Goal: Information Seeking & Learning: Learn about a topic

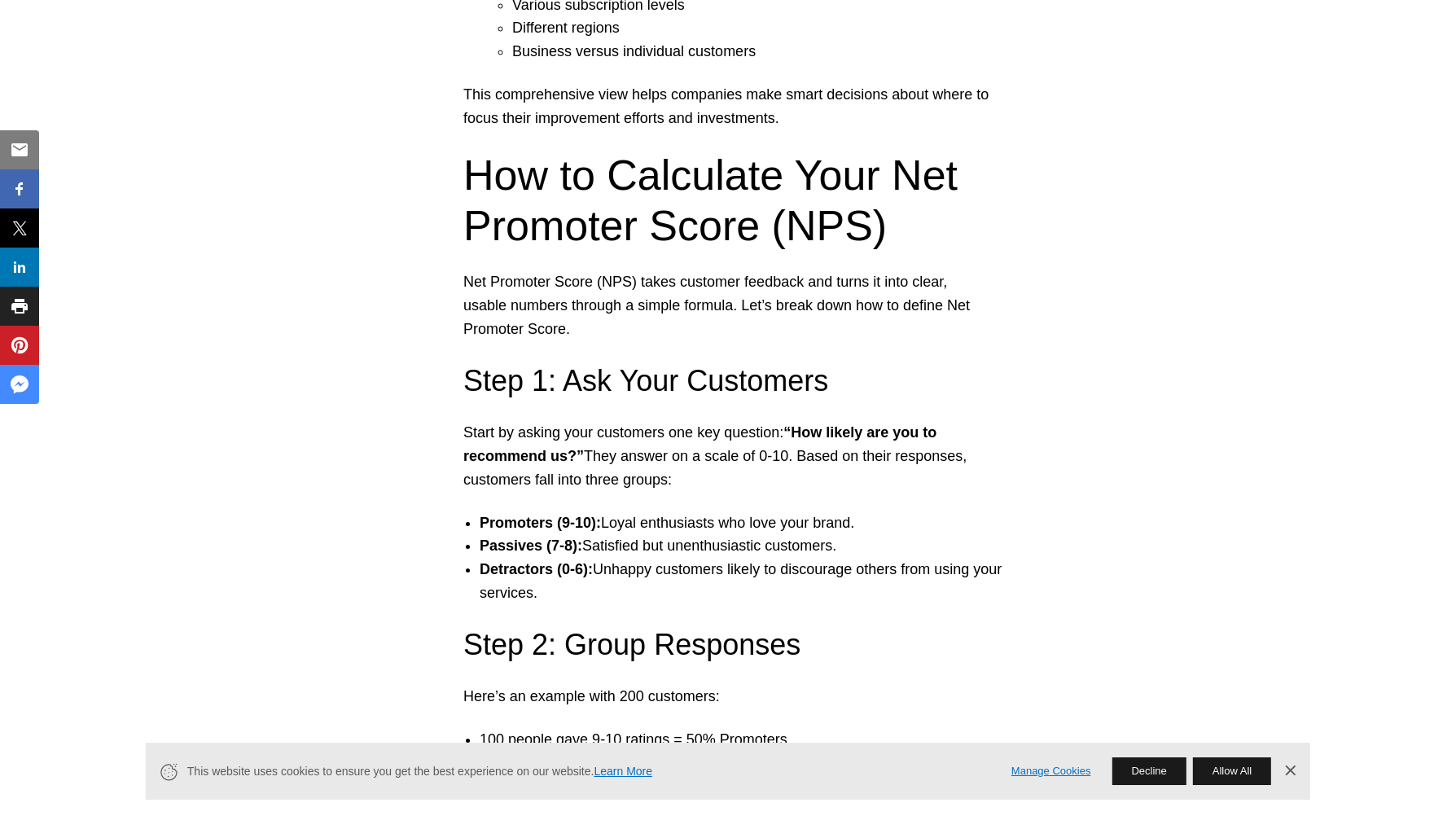
scroll to position [2076, 0]
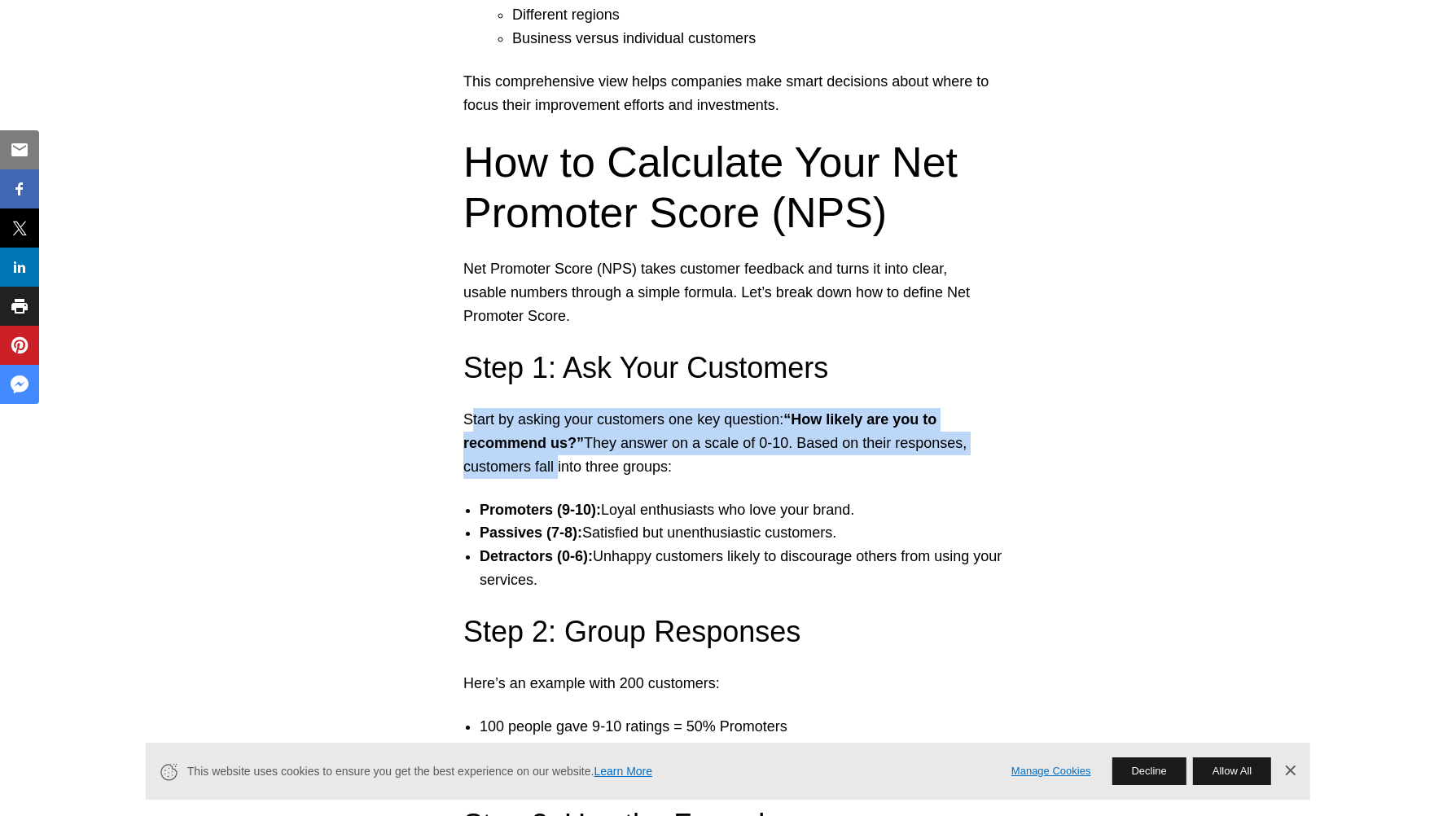
drag, startPoint x: 467, startPoint y: 418, endPoint x: 552, endPoint y: 470, distance: 99.6
click at [552, 470] on p "Start by asking your customers one key question: “How likely are you to recomme…" at bounding box center [728, 443] width 530 height 70
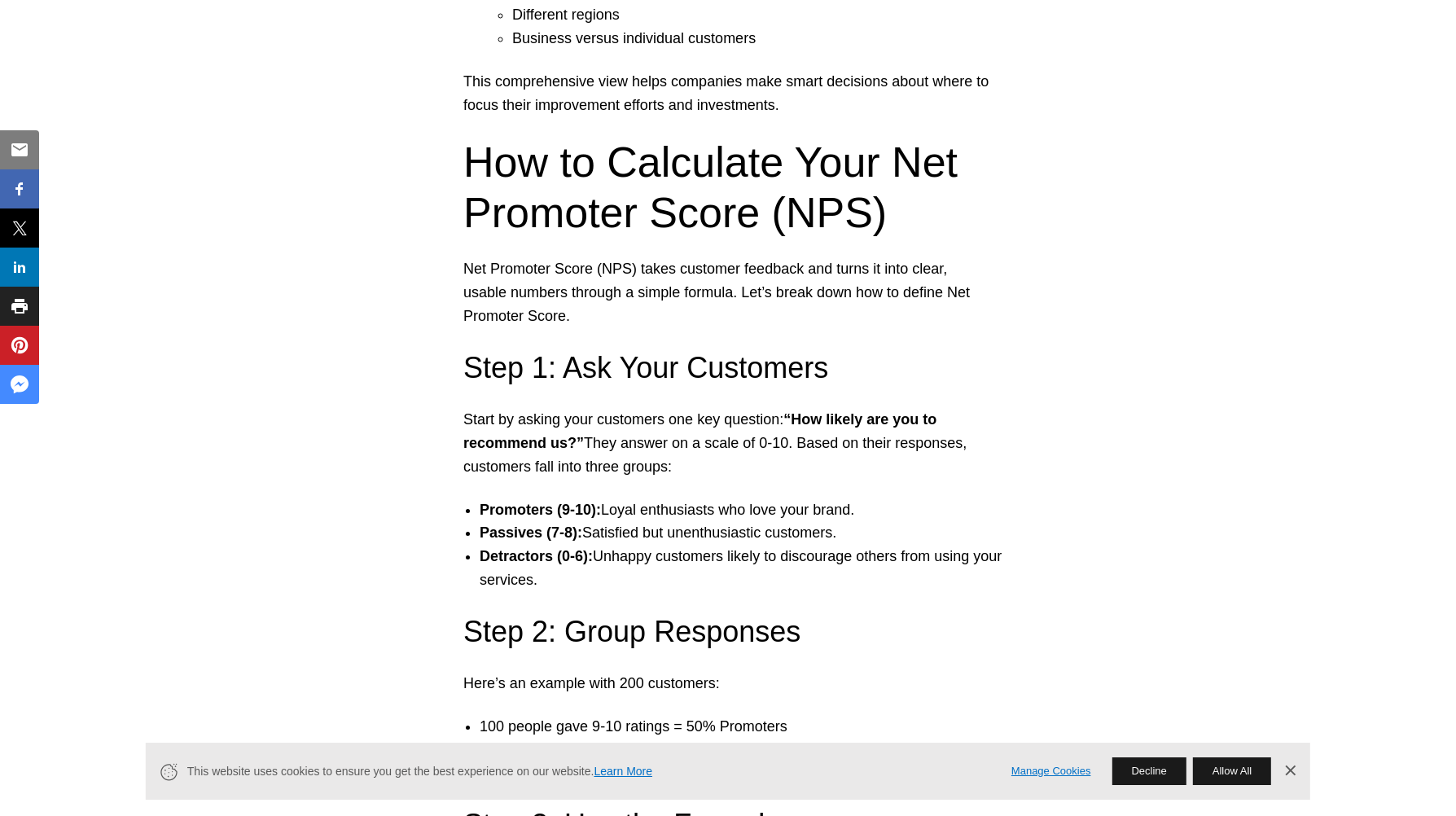
drag, startPoint x: 464, startPoint y: 414, endPoint x: 682, endPoint y: 459, distance: 222.6
click at [682, 459] on p "Start by asking your customers one key question: “How likely are you to recomme…" at bounding box center [728, 443] width 530 height 70
drag, startPoint x: 682, startPoint y: 459, endPoint x: 629, endPoint y: 439, distance: 56.6
copy p "Start by asking your customers one key question: “How likely are you to recomme…"
drag, startPoint x: 468, startPoint y: 171, endPoint x: 478, endPoint y: 192, distance: 23.3
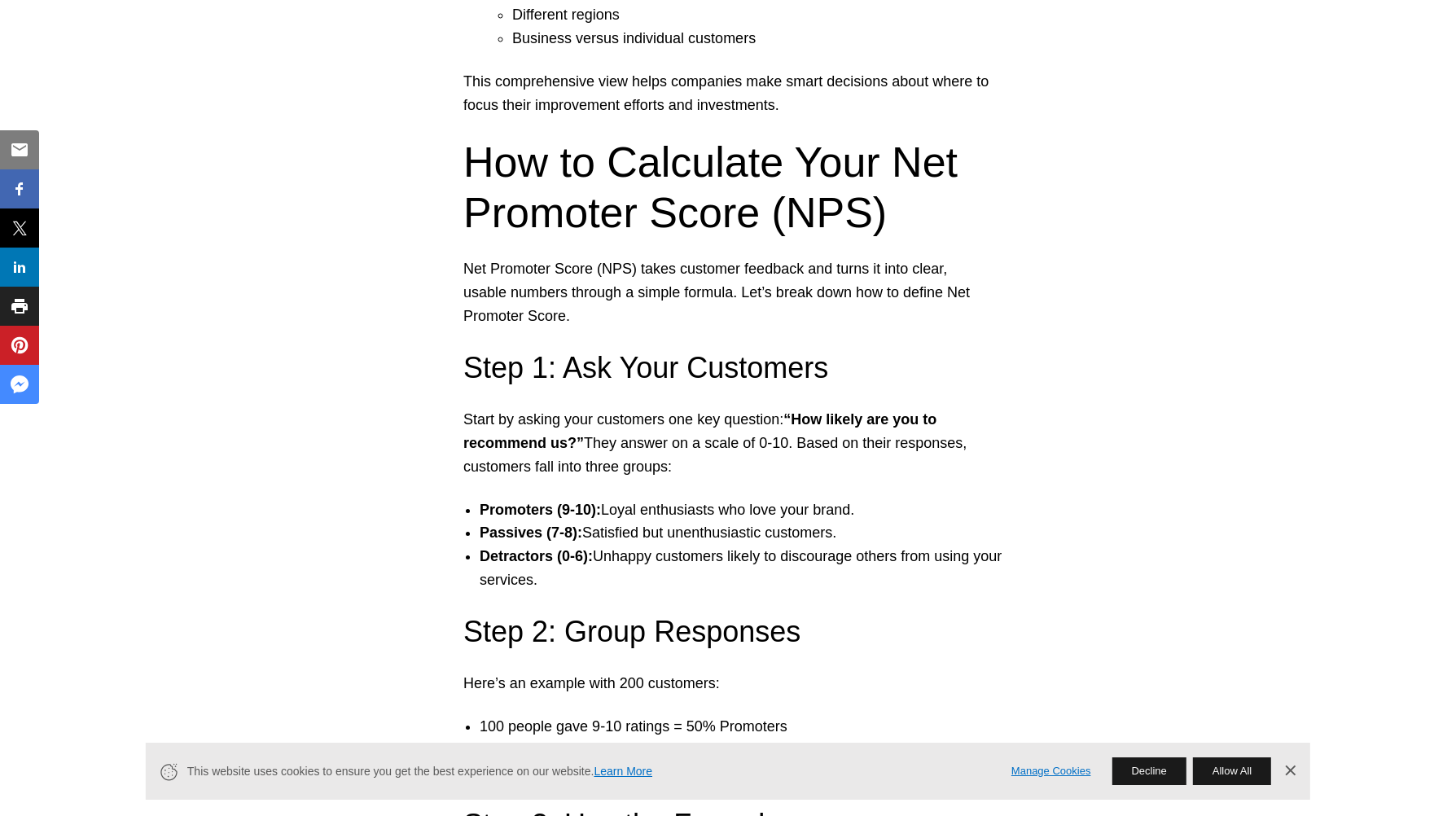
click at [478, 192] on h2 "How to Calculate Your Net Promoter Score (NPS)" at bounding box center [728, 187] width 530 height 101
drag, startPoint x: 478, startPoint y: 192, endPoint x: 705, endPoint y: 222, distance: 229.0
click at [687, 223] on h2 "How to Calculate Your Net Promoter Score (NPS)" at bounding box center [728, 187] width 530 height 101
drag, startPoint x: 464, startPoint y: 158, endPoint x: 485, endPoint y: 205, distance: 51.5
drag, startPoint x: 485, startPoint y: 205, endPoint x: 951, endPoint y: 182, distance: 466.6
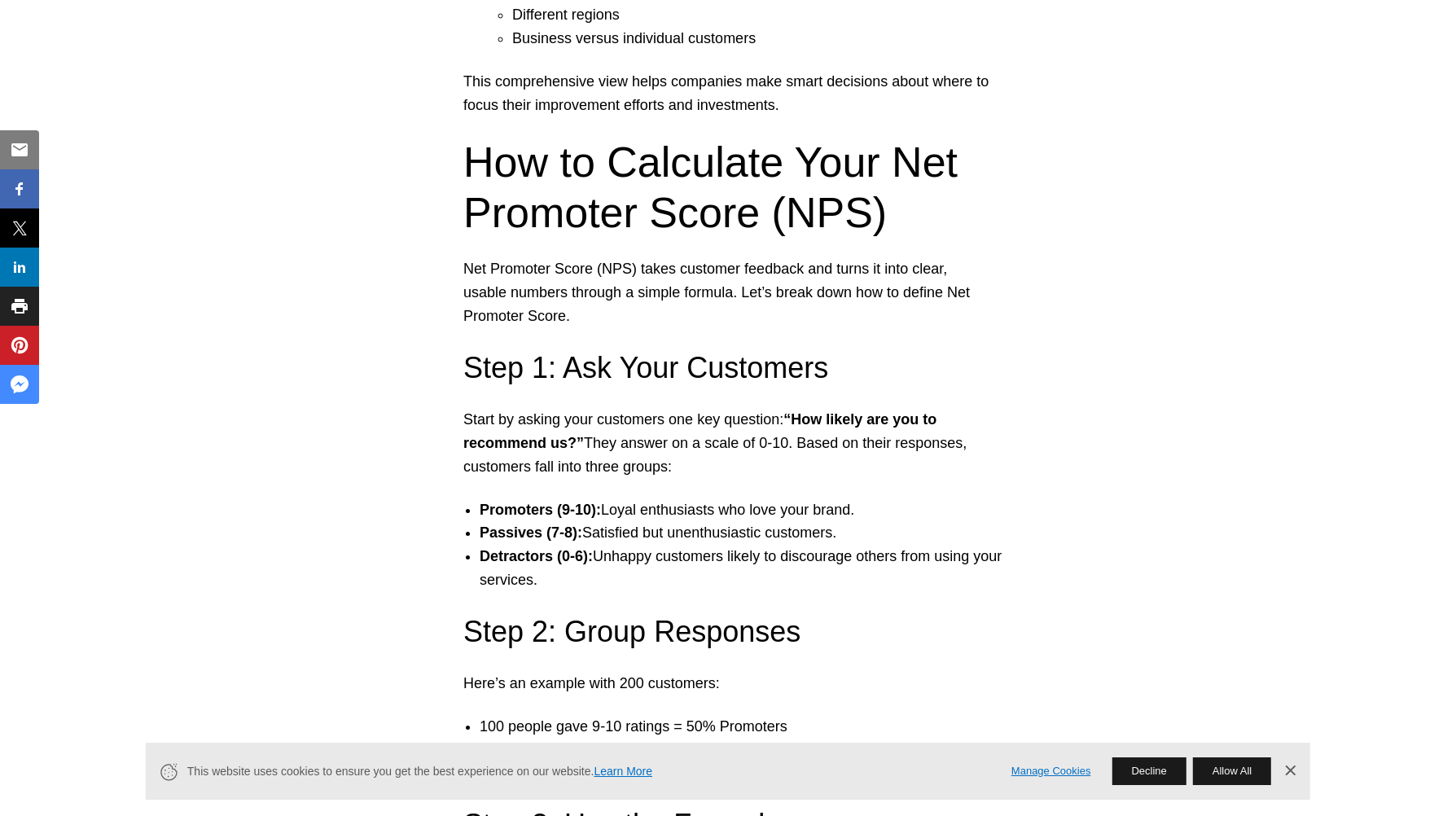
click at [469, 158] on h2 "How to Calculate Your Net Promoter Score (NPS)" at bounding box center [728, 187] width 530 height 101
drag, startPoint x: 469, startPoint y: 158, endPoint x: 468, endPoint y: 188, distance: 30.0
click at [468, 188] on h2 "How to Calculate Your Net Promoter Score (NPS)" at bounding box center [728, 187] width 530 height 101
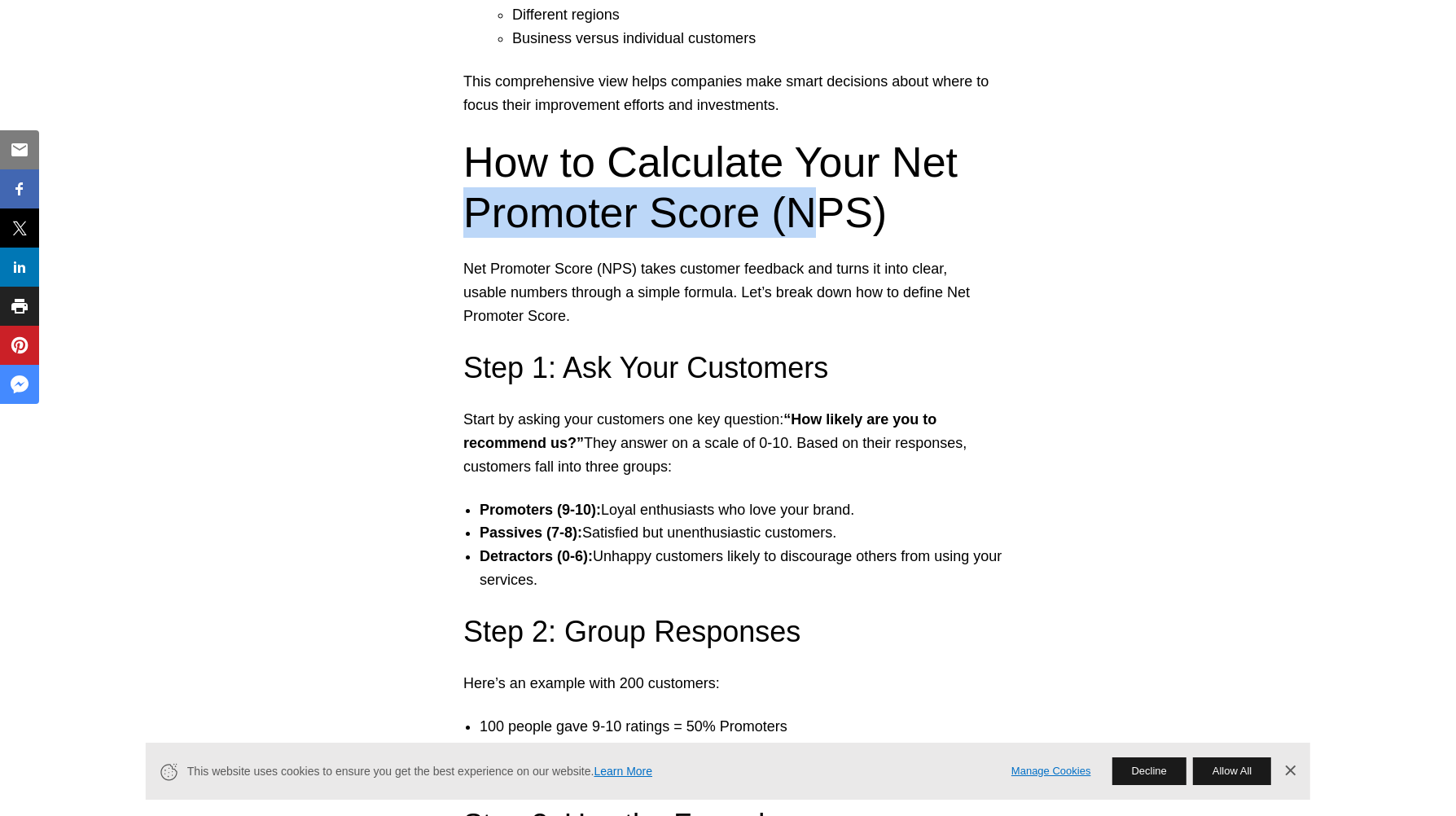
drag, startPoint x: 963, startPoint y: 156, endPoint x: 820, endPoint y: 201, distance: 149.9
click at [820, 201] on h2 "How to Calculate Your Net Promoter Score (NPS)" at bounding box center [728, 187] width 530 height 101
drag, startPoint x: 820, startPoint y: 201, endPoint x: 958, endPoint y: 164, distance: 142.9
click at [958, 164] on h2 "How to Calculate Your Net Promoter Score (NPS)" at bounding box center [728, 187] width 530 height 101
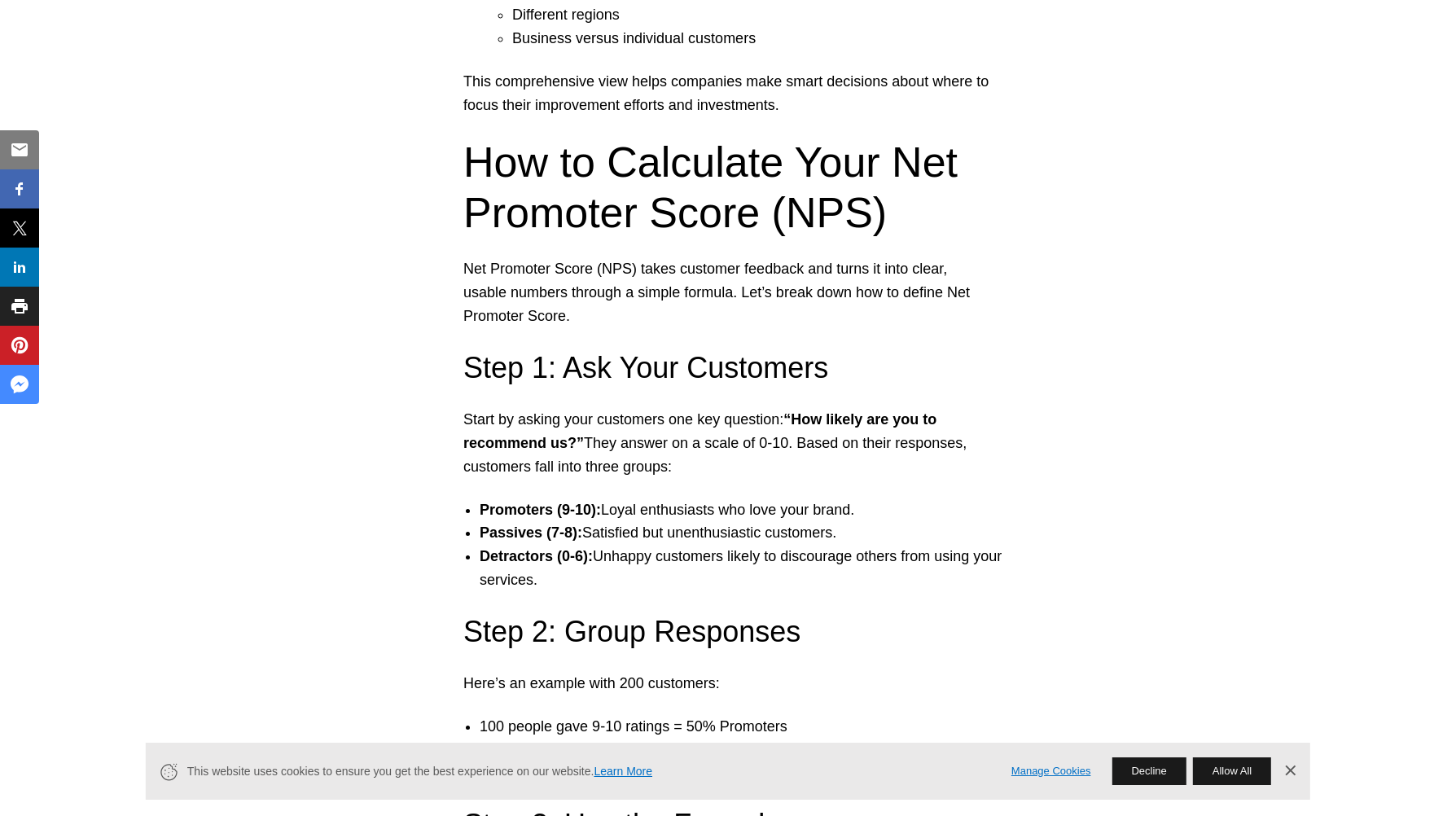
drag, startPoint x: 941, startPoint y: 187, endPoint x: 1069, endPoint y: 76, distance: 169.4
drag, startPoint x: 467, startPoint y: 159, endPoint x: 467, endPoint y: 186, distance: 27.0
click at [467, 186] on h2 "How to Calculate Your Net Promoter Score (NPS)" at bounding box center [728, 187] width 530 height 101
drag, startPoint x: 460, startPoint y: 161, endPoint x: 1037, endPoint y: 183, distance: 577.4
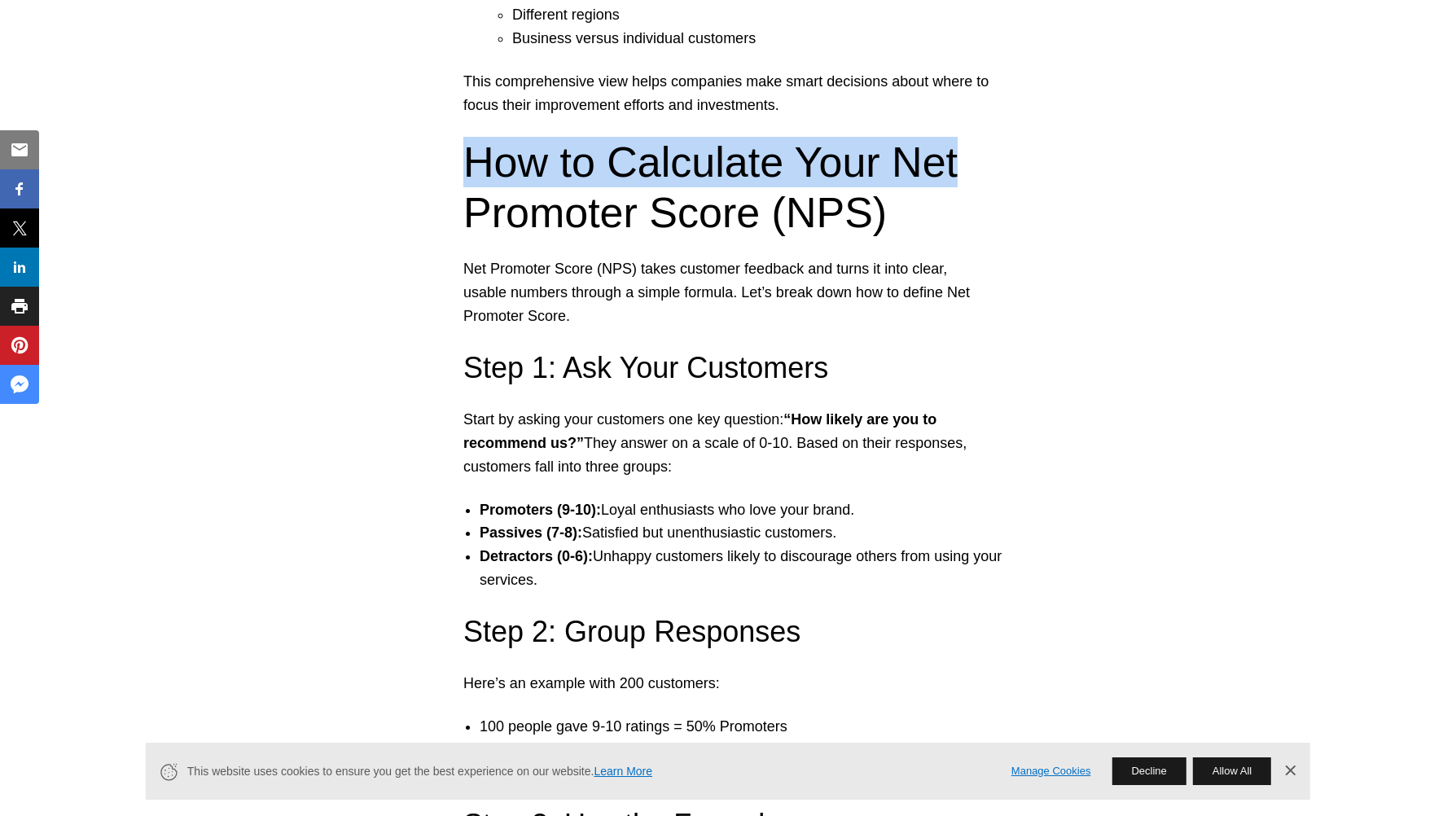
drag, startPoint x: 1037, startPoint y: 183, endPoint x: 467, endPoint y: 174, distance: 570.1
click at [467, 174] on h2 "How to Calculate Your Net Promoter Score (NPS)" at bounding box center [728, 187] width 530 height 101
drag, startPoint x: 467, startPoint y: 174, endPoint x: 736, endPoint y: 157, distance: 269.5
copy h2 "How to Calculate Your Net"
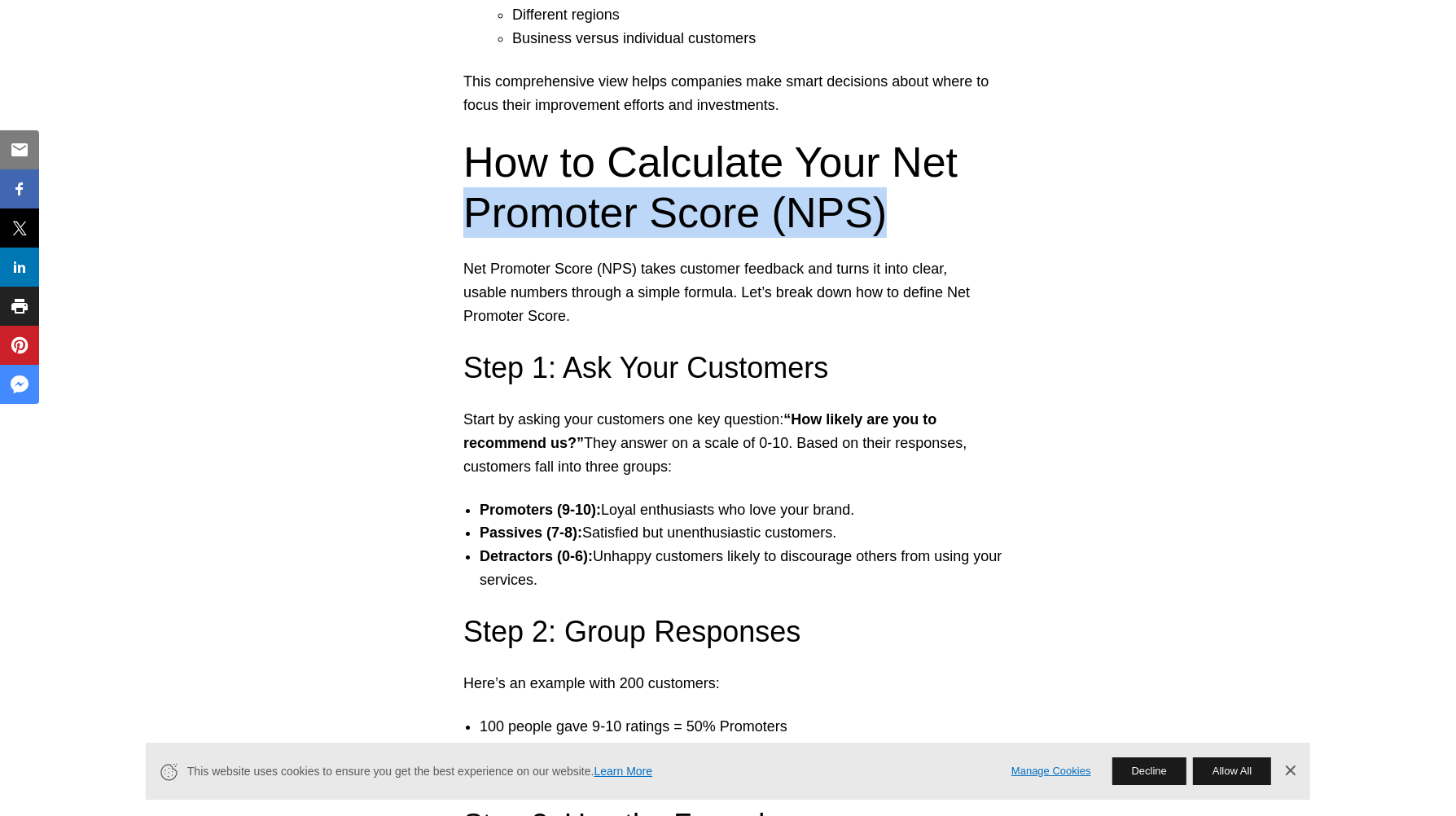
drag, startPoint x: 438, startPoint y: 206, endPoint x: 914, endPoint y: 224, distance: 476.3
drag, startPoint x: 914, startPoint y: 224, endPoint x: 816, endPoint y: 211, distance: 98.9
copy h2 "Promoter Score (NPS)"
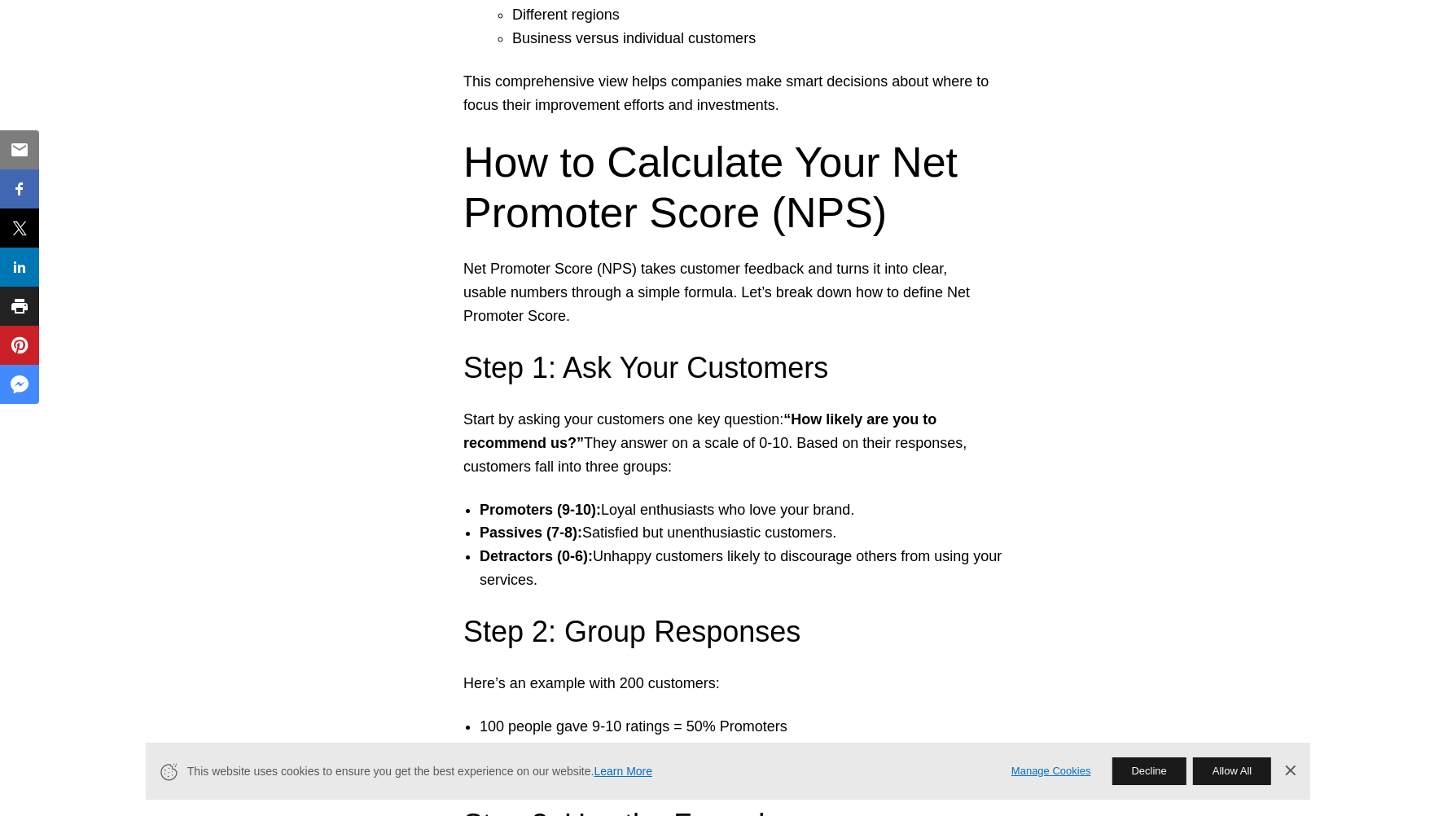
drag, startPoint x: 478, startPoint y: 496, endPoint x: 479, endPoint y: 513, distance: 17.0
click at [479, 513] on ul "Promoters (9-10): Loyal enthusiasts who love your brand. Passives (7-8): Satisf…" at bounding box center [728, 545] width 562 height 94
drag, startPoint x: 480, startPoint y: 510, endPoint x: 490, endPoint y: 554, distance: 45.1
drag, startPoint x: 490, startPoint y: 554, endPoint x: 1012, endPoint y: 506, distance: 524.2
drag, startPoint x: 1012, startPoint y: 506, endPoint x: 1009, endPoint y: 540, distance: 34.1
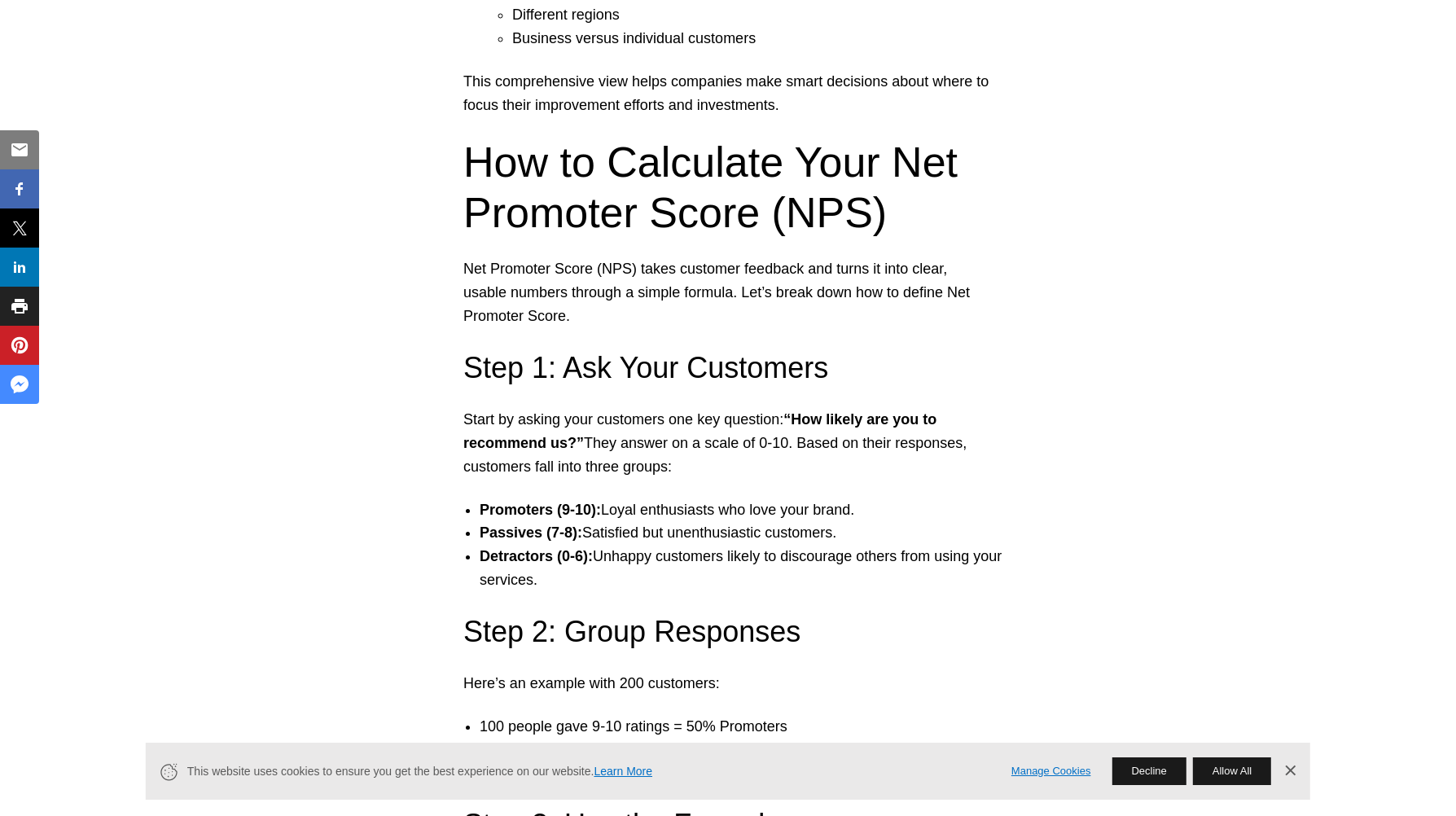
drag, startPoint x: 1009, startPoint y: 540, endPoint x: 901, endPoint y: 664, distance: 164.4
drag, startPoint x: 1036, startPoint y: 546, endPoint x: 866, endPoint y: 556, distance: 170.3
drag, startPoint x: 866, startPoint y: 556, endPoint x: 992, endPoint y: 36, distance: 535.0
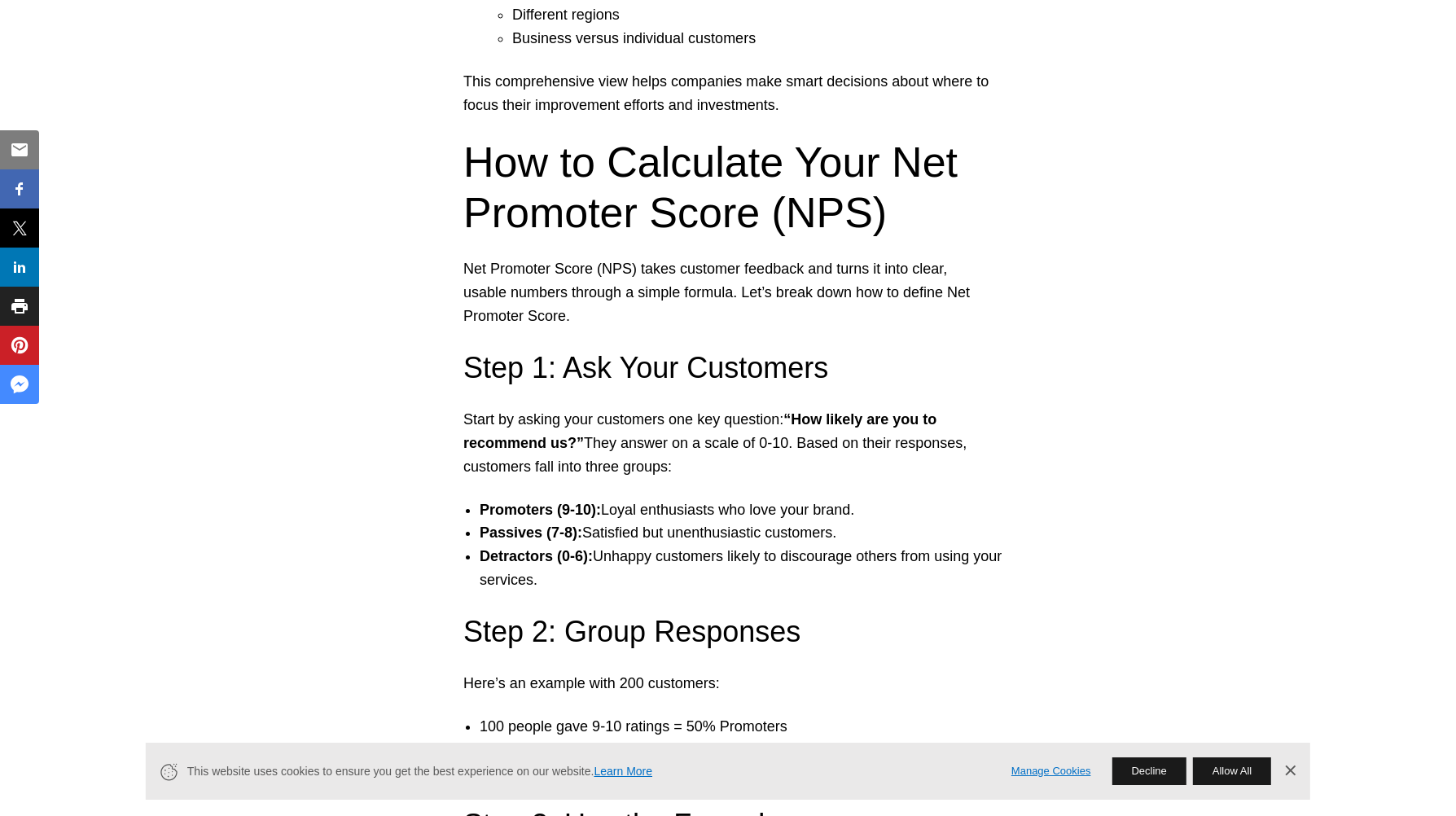
click at [992, 36] on li "Business versus individual customers" at bounding box center [761, 39] width 496 height 24
drag, startPoint x: 481, startPoint y: 507, endPoint x: 694, endPoint y: 571, distance: 222.4
click at [694, 571] on ul "Promoters (9-10): Loyal enthusiasts who love your brand. Passives (7-8): Satisf…" at bounding box center [728, 545] width 562 height 94
copy ul "Promoters (9-10): Loyal enthusiasts who love your brand. Passives (7-8): Satisf…"
drag, startPoint x: 975, startPoint y: 406, endPoint x: 981, endPoint y: 416, distance: 11.7
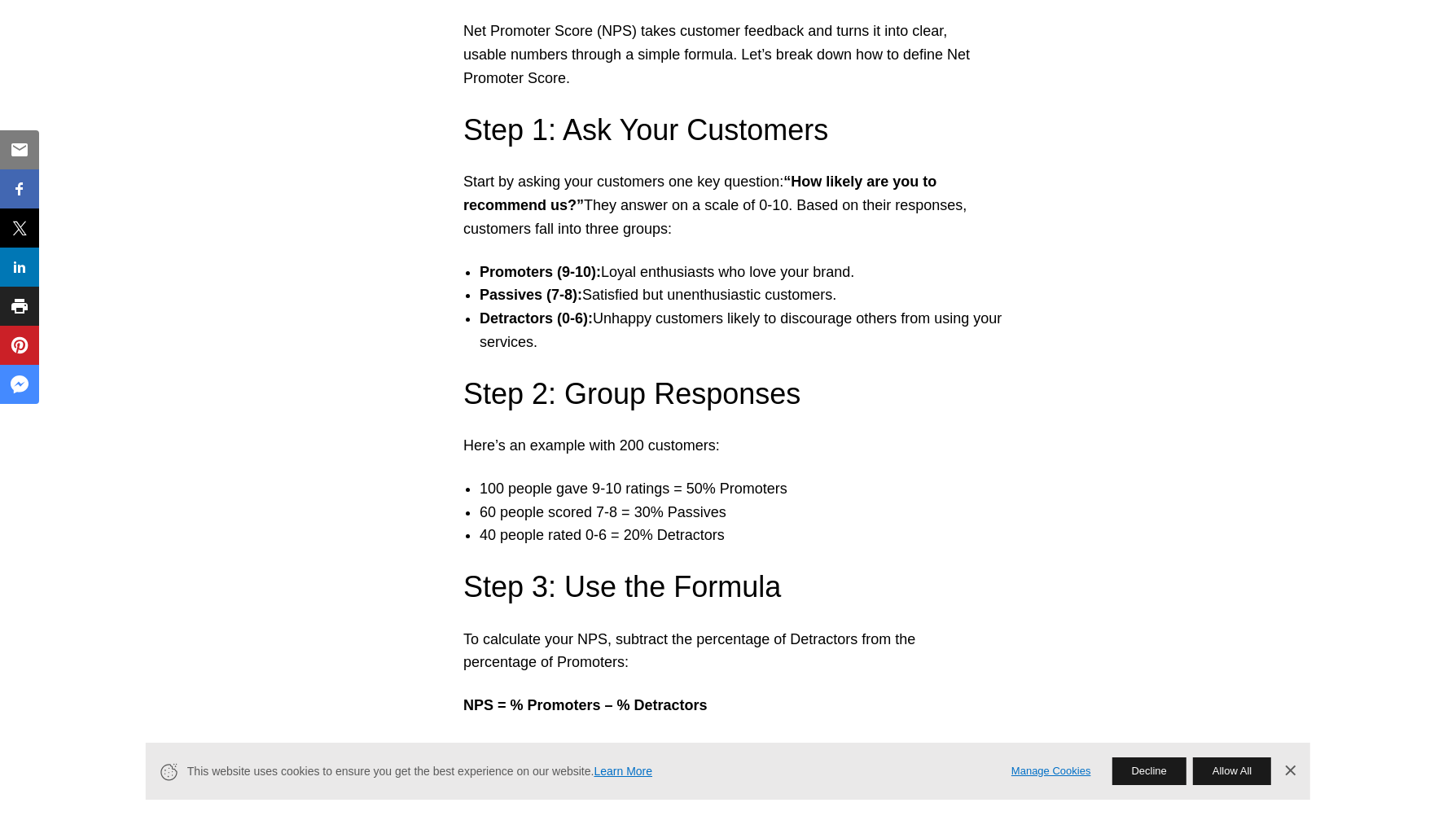
scroll to position [2320, 0]
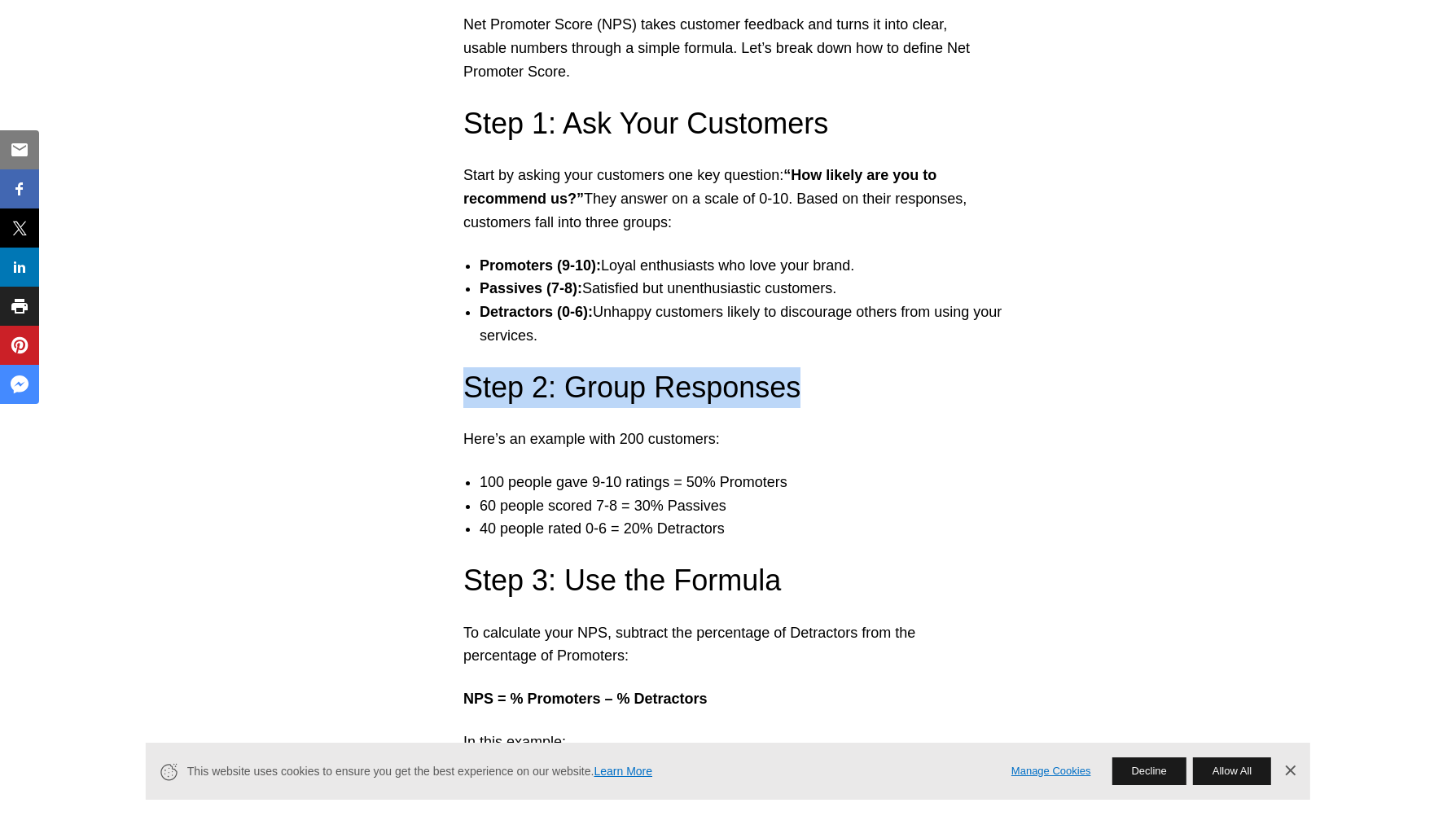
drag, startPoint x: 465, startPoint y: 388, endPoint x: 834, endPoint y: 391, distance: 369.0
click at [834, 391] on h3 "Step 2: Group Responses" at bounding box center [728, 388] width 530 height 41
drag, startPoint x: 834, startPoint y: 391, endPoint x: 753, endPoint y: 384, distance: 81.3
copy h3 "Step 2: Group Responses"
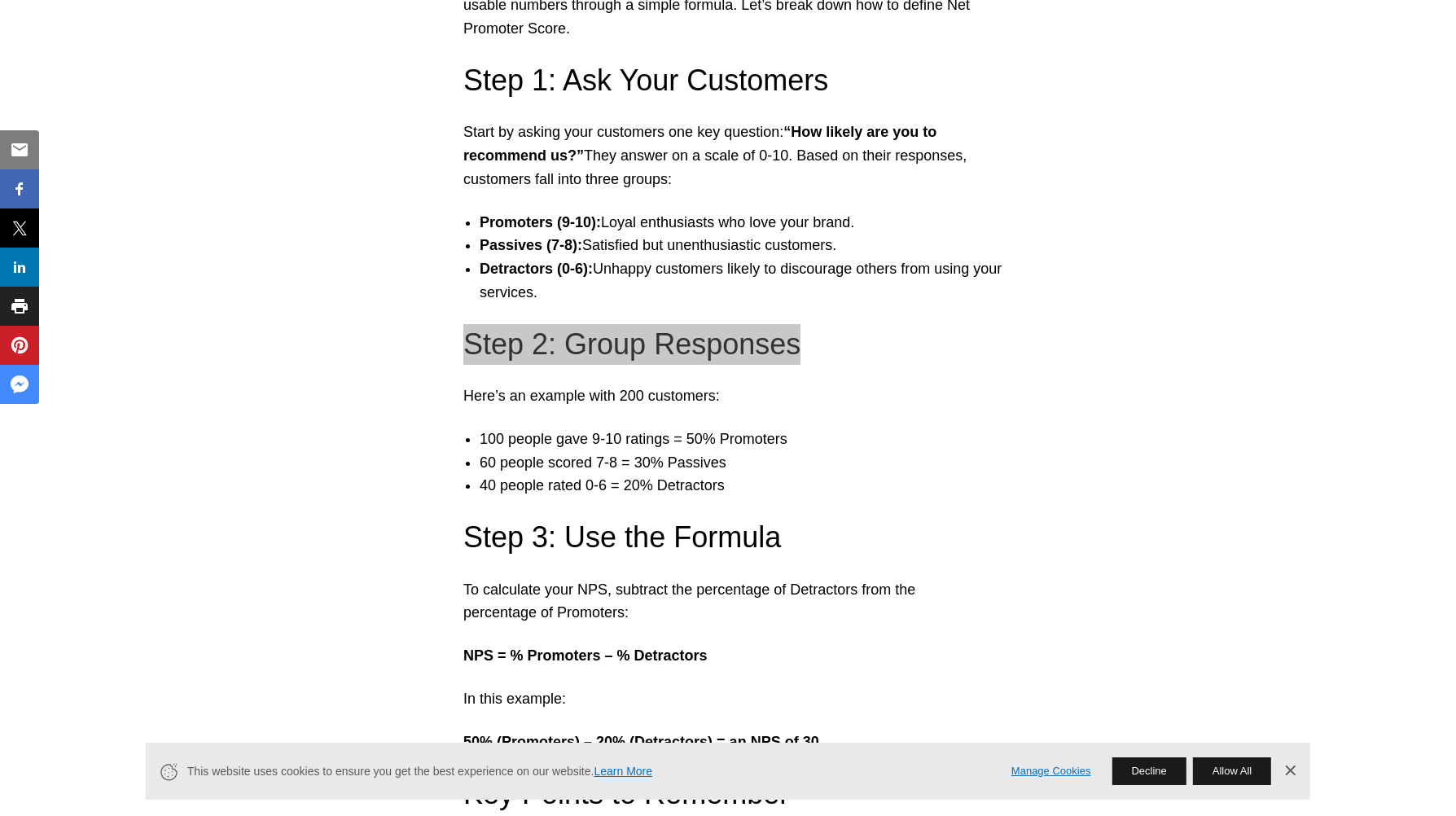
scroll to position [2402, 0]
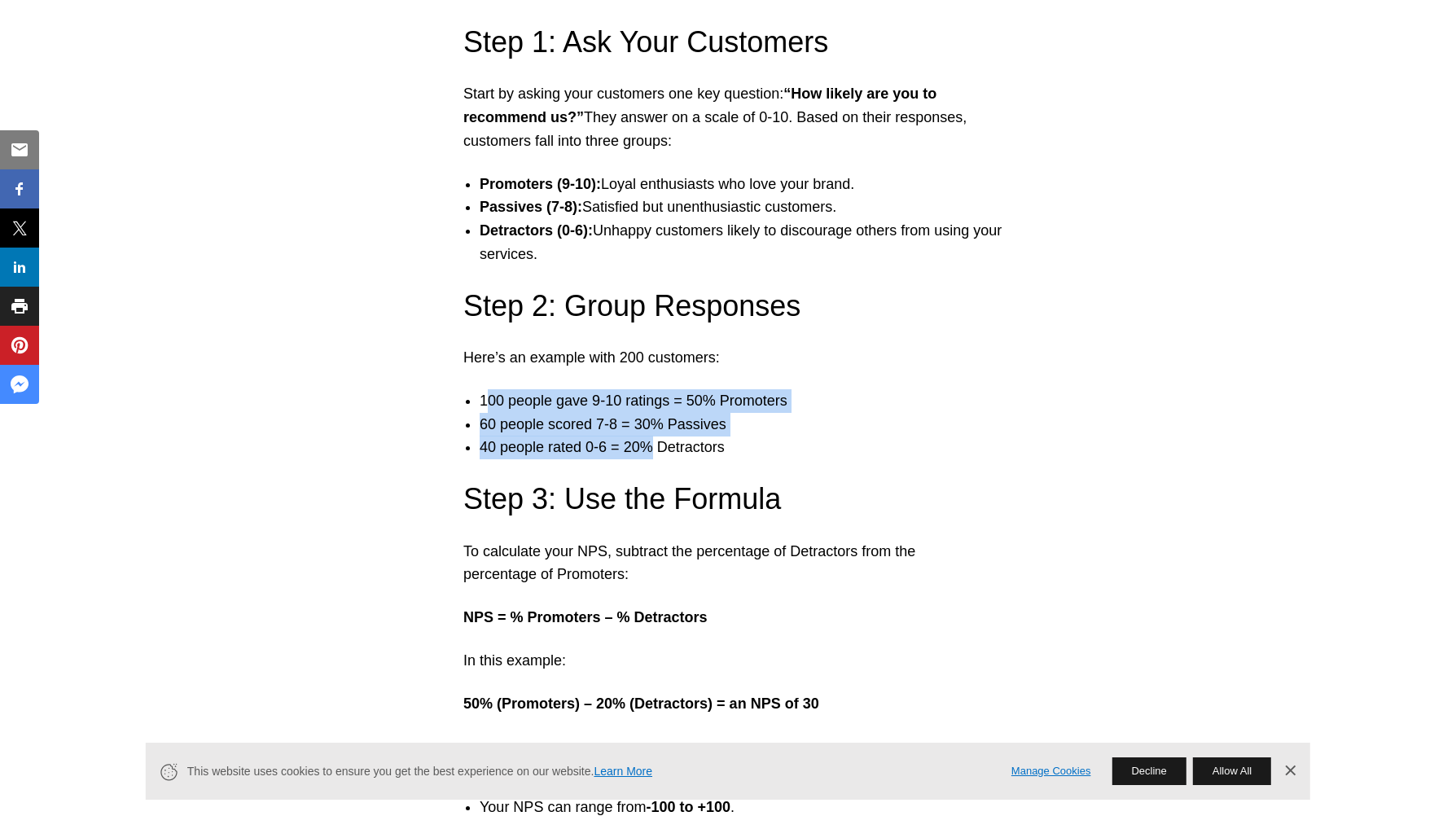
drag, startPoint x: 486, startPoint y: 391, endPoint x: 651, endPoint y: 457, distance: 177.7
click at [651, 457] on ul "100 people gave 9-10 ratings = 50% Promoters 60 people scored 7-8 = 30% Passive…" at bounding box center [728, 424] width 562 height 70
drag, startPoint x: 651, startPoint y: 457, endPoint x: 785, endPoint y: 415, distance: 140.4
click at [812, 415] on li "60 people scored 7-8 = 30% Passives" at bounding box center [744, 425] width 530 height 24
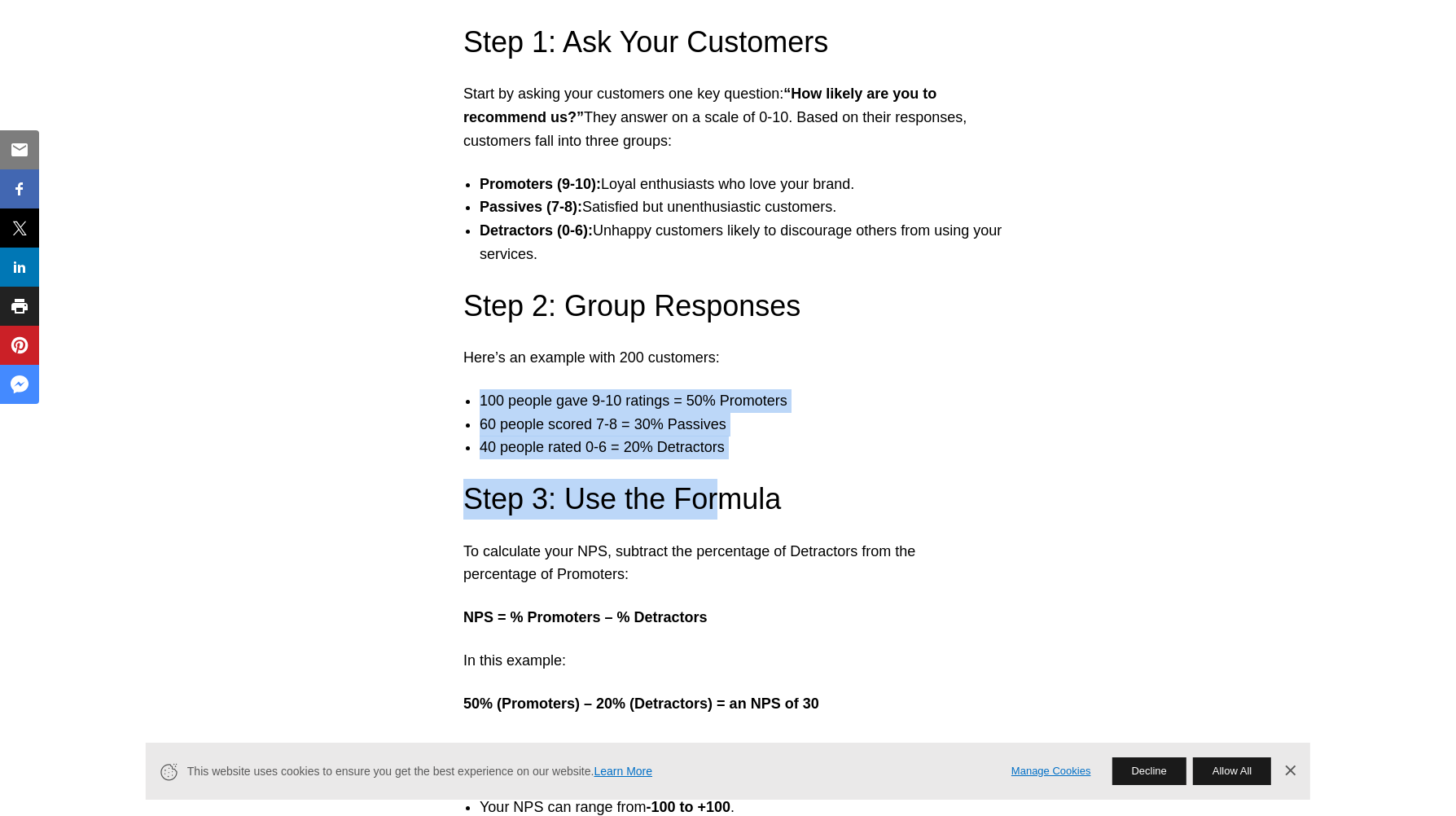
drag, startPoint x: 479, startPoint y: 394, endPoint x: 702, endPoint y: 467, distance: 234.6
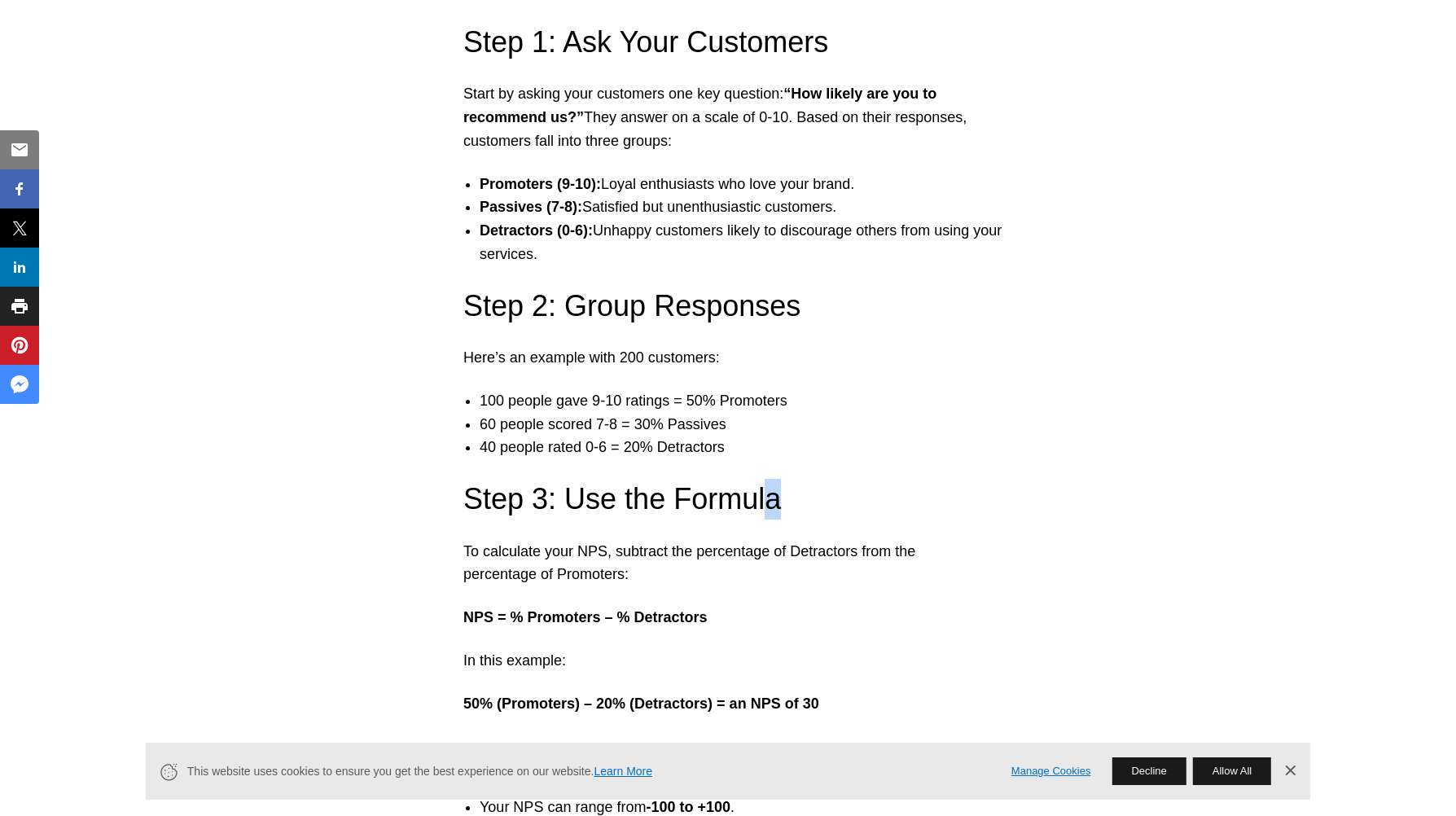
drag, startPoint x: 702, startPoint y: 467, endPoint x: 768, endPoint y: 460, distance: 66.4
drag, startPoint x: 768, startPoint y: 460, endPoint x: 779, endPoint y: 451, distance: 14.2
click at [779, 451] on li "40 people rated 0-6 = 20% Detractors" at bounding box center [744, 448] width 530 height 24
drag, startPoint x: 756, startPoint y: 446, endPoint x: 767, endPoint y: 425, distance: 23.7
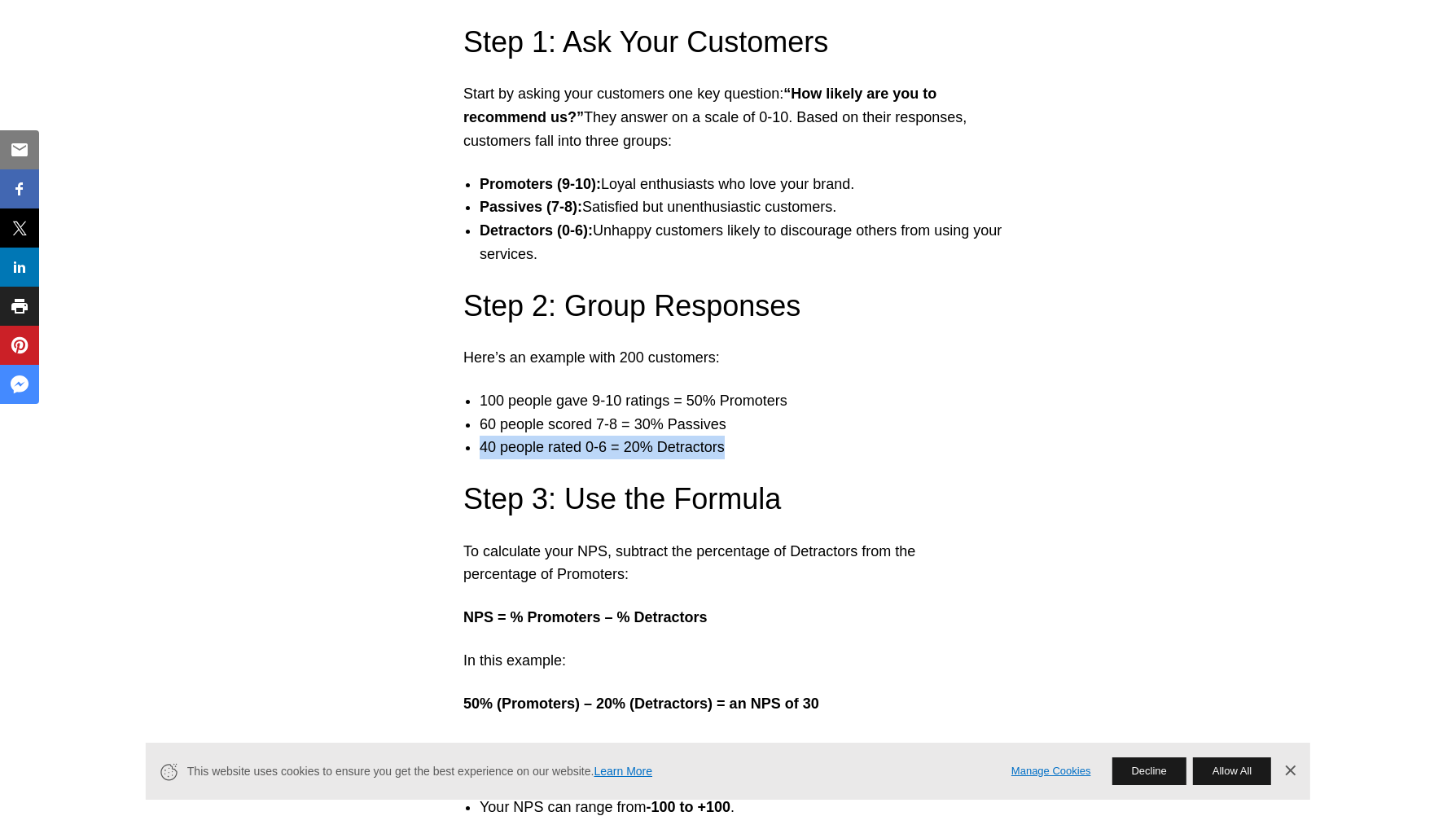
click at [767, 425] on ul "100 people gave 9-10 ratings = 50% Promoters 60 people scored 7-8 = 30% Passive…" at bounding box center [728, 424] width 562 height 70
drag, startPoint x: 478, startPoint y: 397, endPoint x: 478, endPoint y: 409, distance: 12.0
click at [478, 405] on ul "100 people gave 9-10 ratings = 50% Promoters 60 people scored 7-8 = 30% Passive…" at bounding box center [728, 424] width 562 height 70
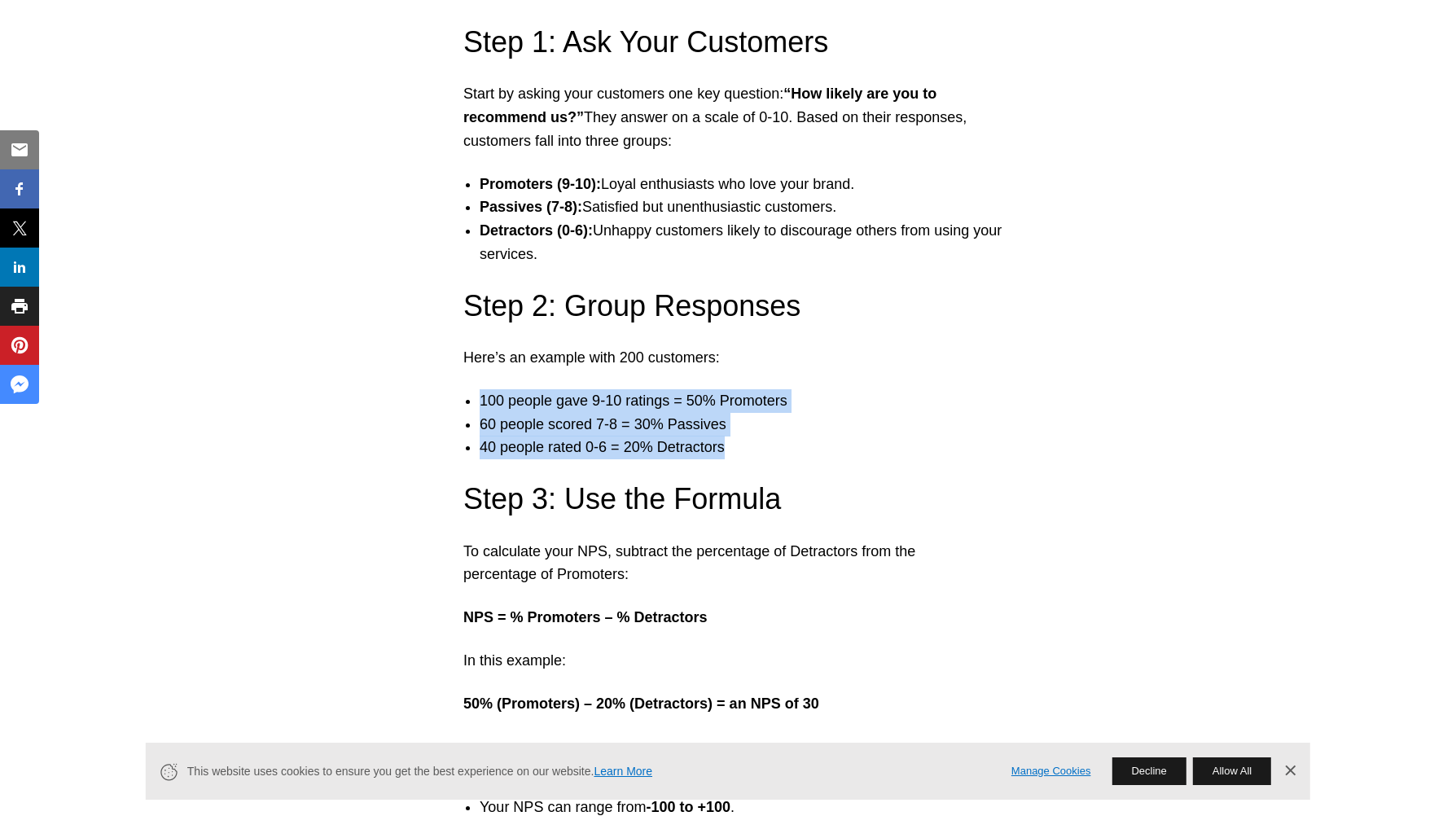
drag, startPoint x: 478, startPoint y: 409, endPoint x: 747, endPoint y: 452, distance: 272.4
click at [747, 452] on ul "100 people gave 9-10 ratings = 50% Promoters 60 people scored 7-8 = 30% Passive…" at bounding box center [728, 424] width 562 height 70
drag, startPoint x: 747, startPoint y: 452, endPoint x: 650, endPoint y: 423, distance: 101.2
copy ul "100 people gave 9-10 ratings = 50% Promoters 60 people scored 7-8 = 30% Passive…"
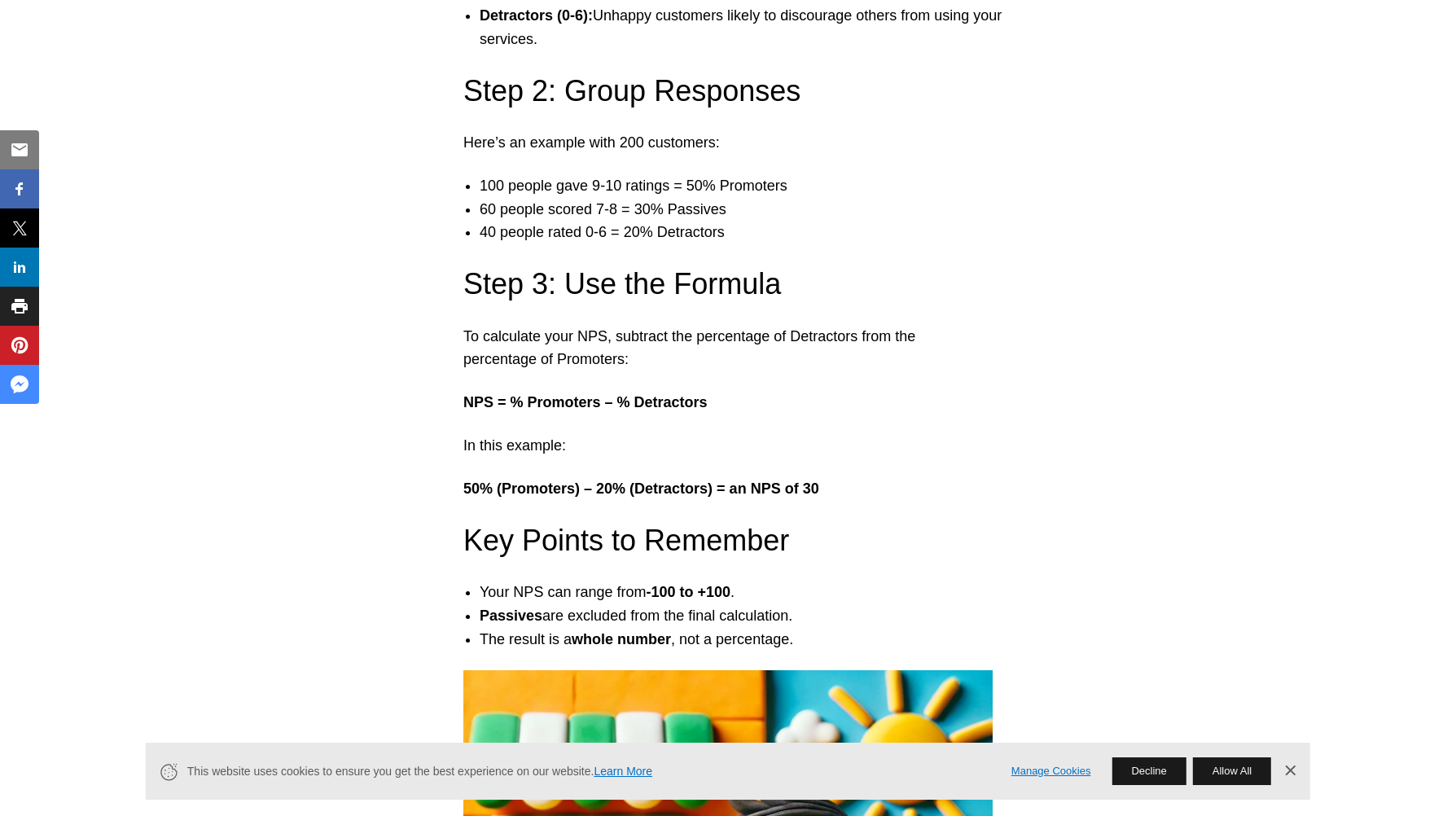
scroll to position [2646, 0]
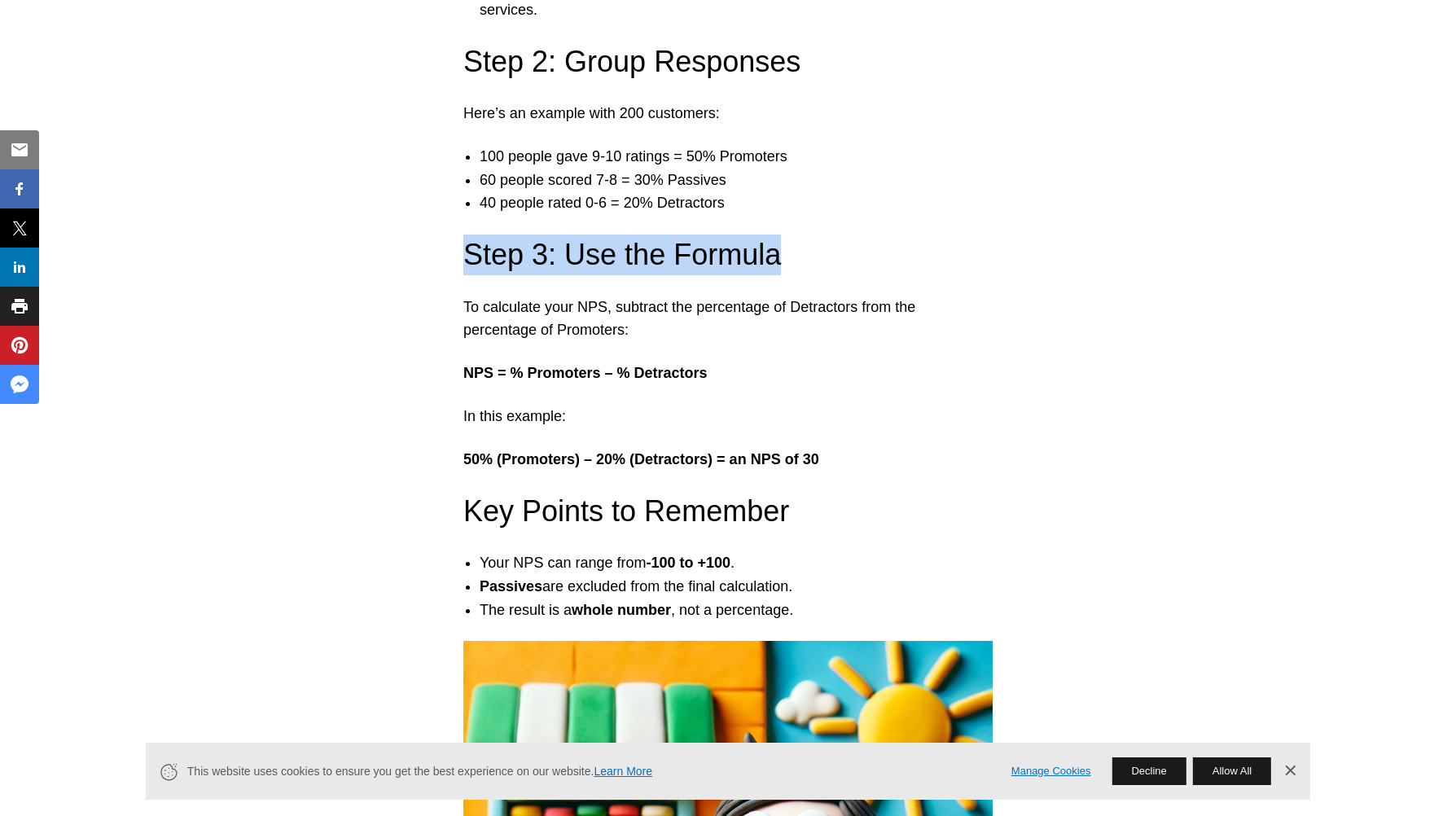
drag, startPoint x: 458, startPoint y: 264, endPoint x: 832, endPoint y: 272, distance: 374.1
drag, startPoint x: 832, startPoint y: 272, endPoint x: 821, endPoint y: 274, distance: 11.2
click at [832, 272] on h3 "Step 3: Use the Formula" at bounding box center [728, 255] width 530 height 41
drag, startPoint x: 789, startPoint y: 249, endPoint x: 455, endPoint y: 258, distance: 334.1
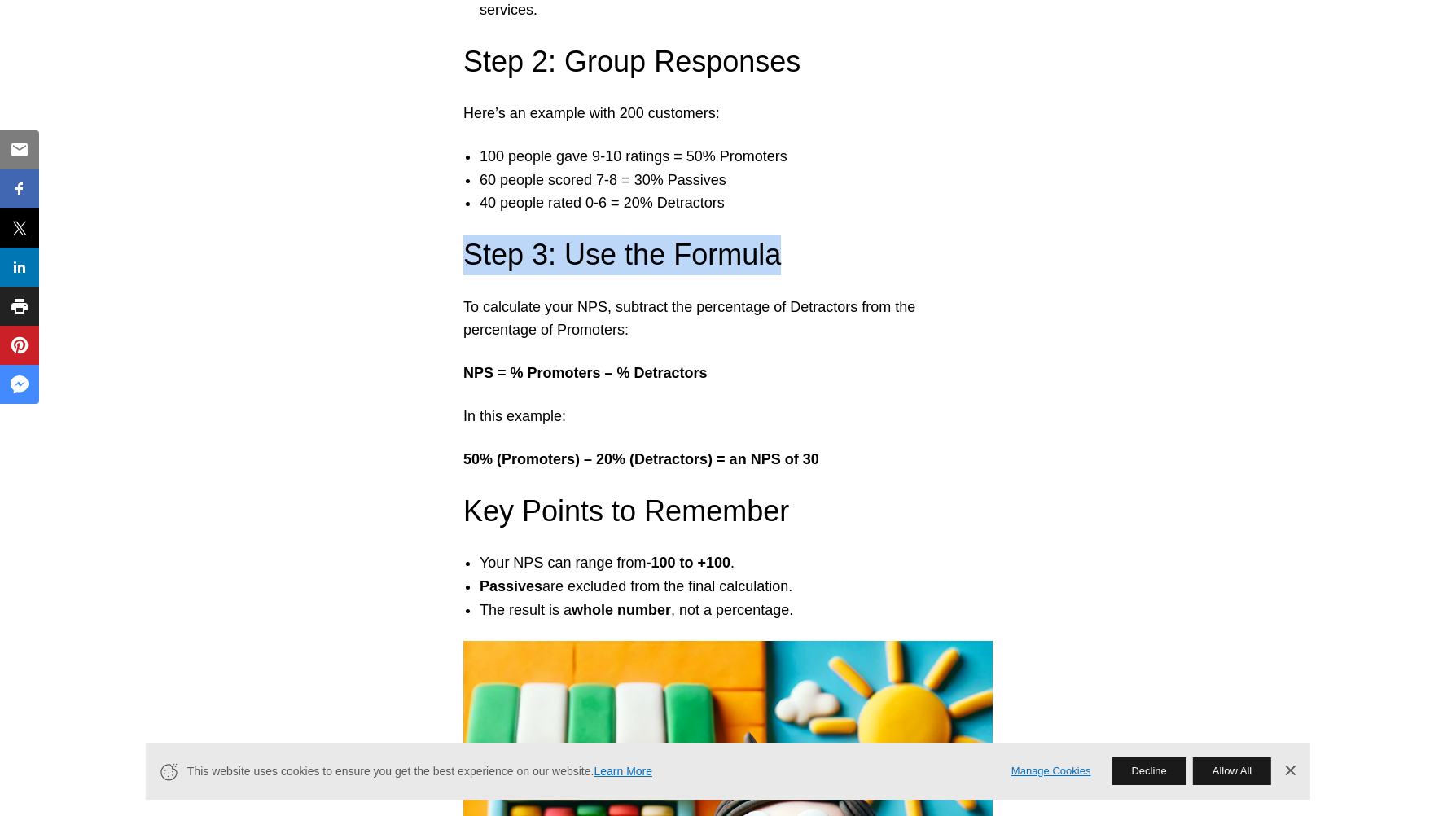
drag, startPoint x: 455, startPoint y: 258, endPoint x: 555, endPoint y: 253, distance: 100.1
copy h3 "Step 3: Use the Formula"
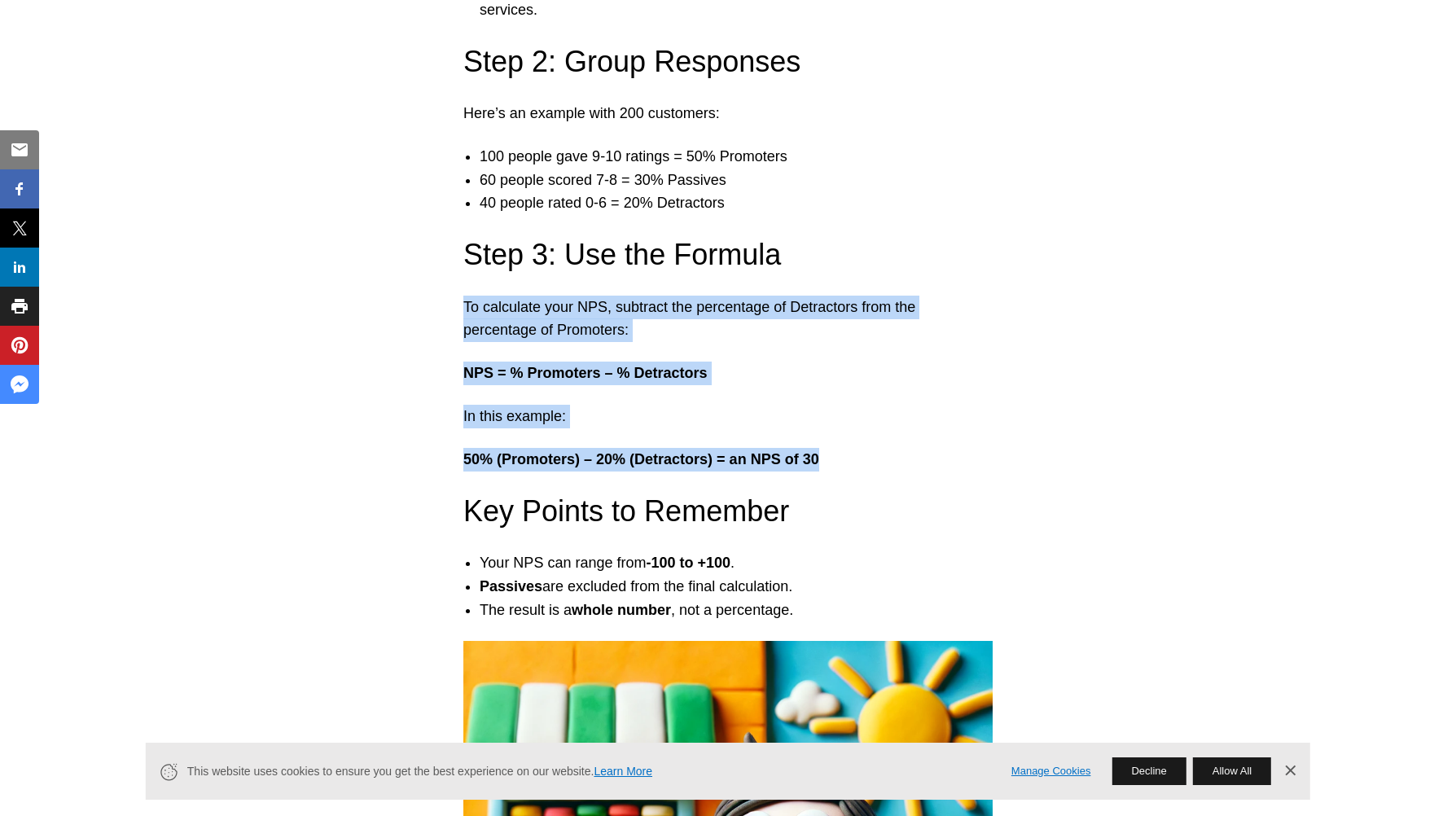
drag, startPoint x: 464, startPoint y: 305, endPoint x: 827, endPoint y: 460, distance: 394.7
copy div "To calculate your NPS, subtract the percentage of Detractors from the percentag…"
click at [624, 379] on strong "NPS = % Promoters – % Detractors" at bounding box center [585, 373] width 244 height 16
drag, startPoint x: 462, startPoint y: 301, endPoint x: 877, endPoint y: 464, distance: 445.9
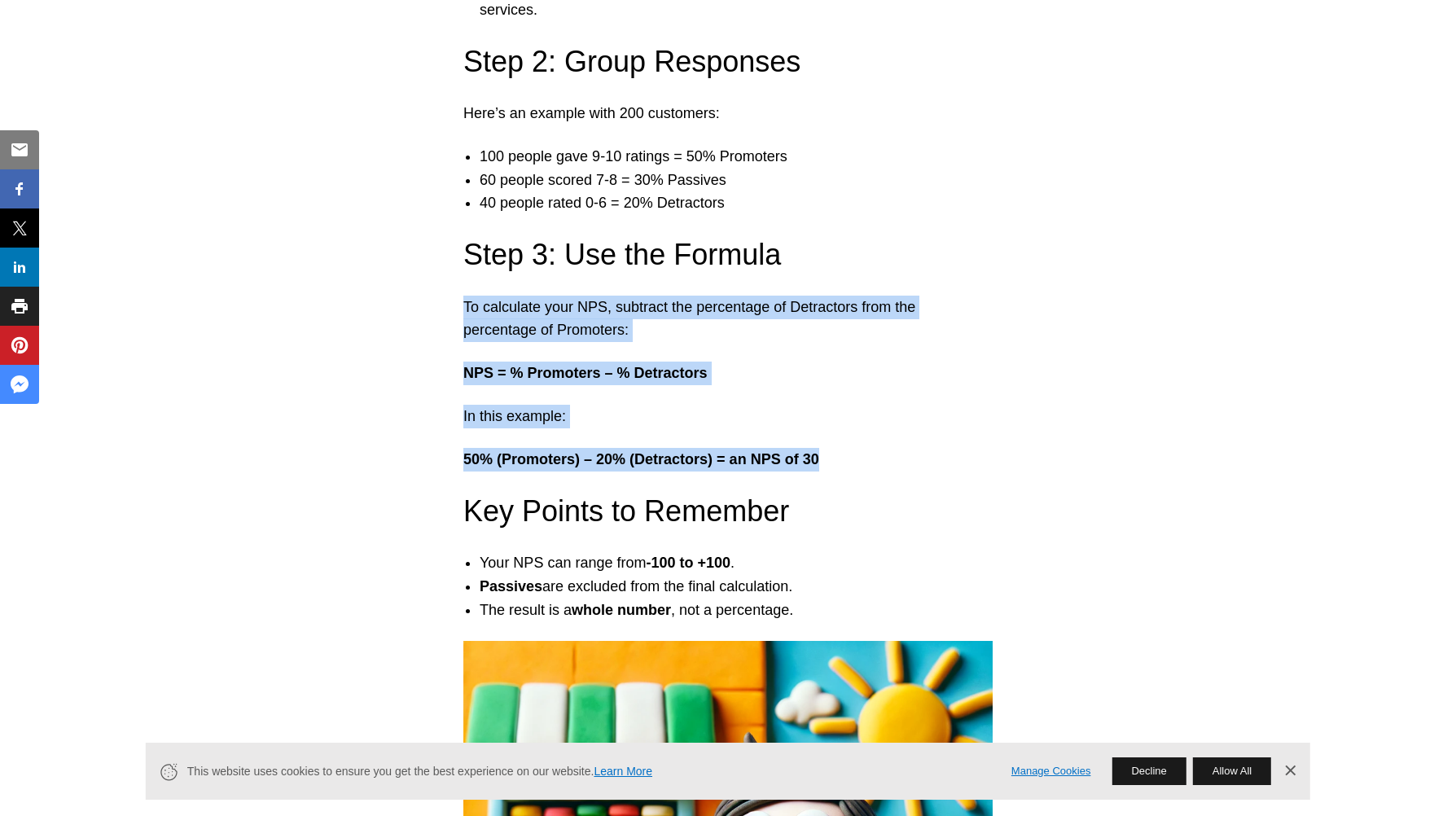
copy div "To calculate your NPS, subtract the percentage of Detractors from the percentag…"
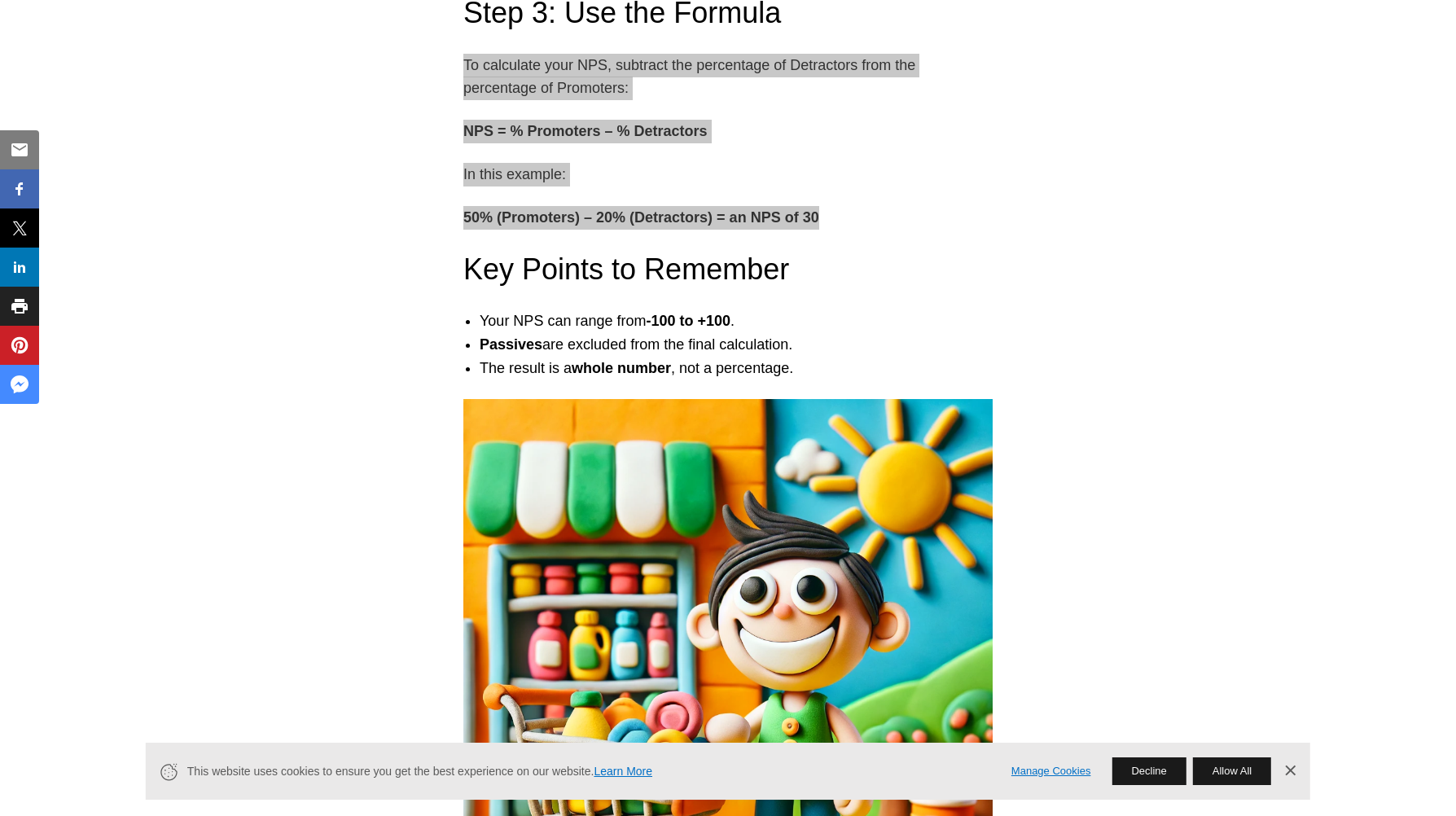
scroll to position [2891, 0]
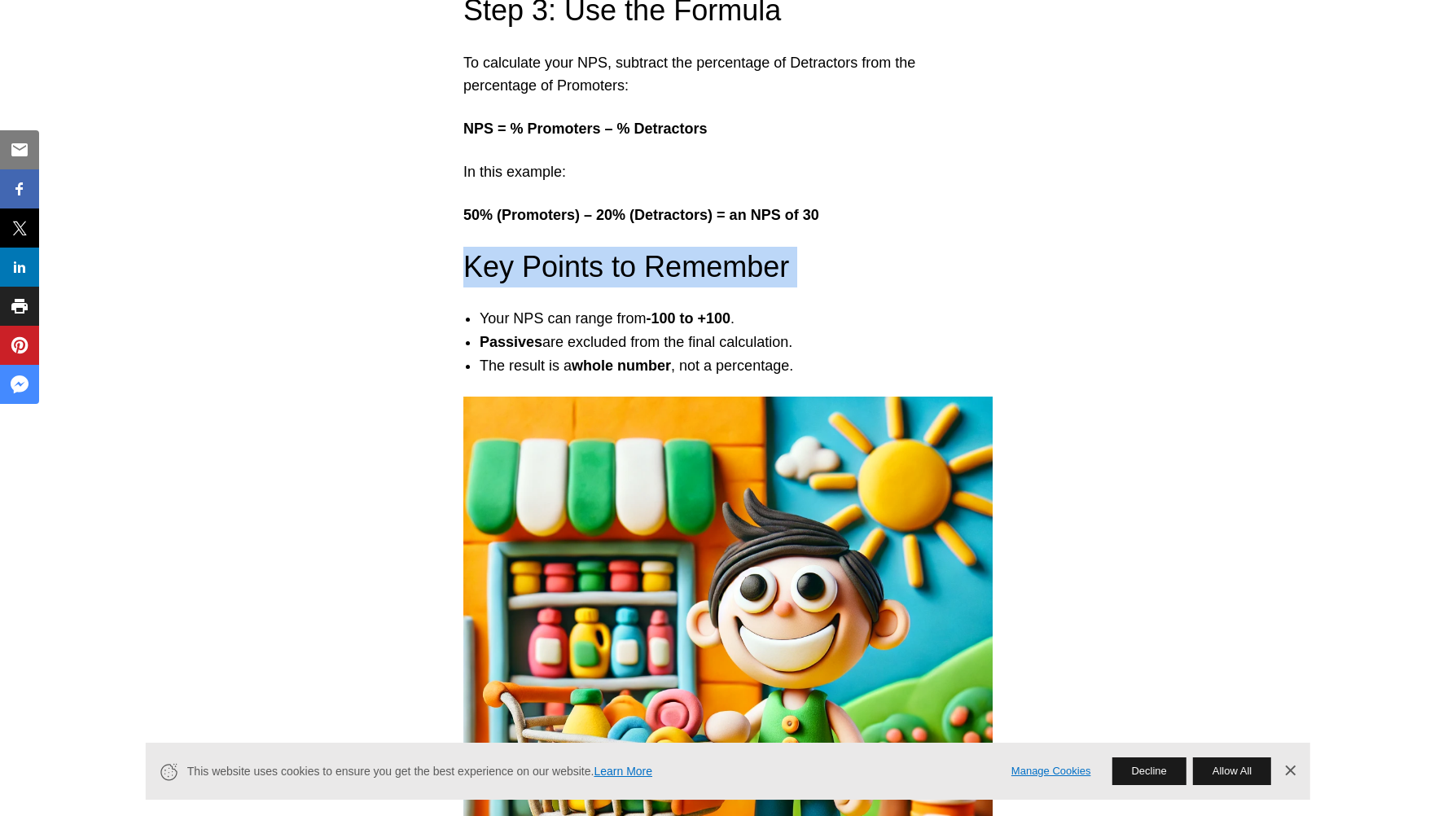
drag, startPoint x: 452, startPoint y: 269, endPoint x: 803, endPoint y: 273, distance: 351.0
drag, startPoint x: 803, startPoint y: 273, endPoint x: 688, endPoint y: 263, distance: 115.4
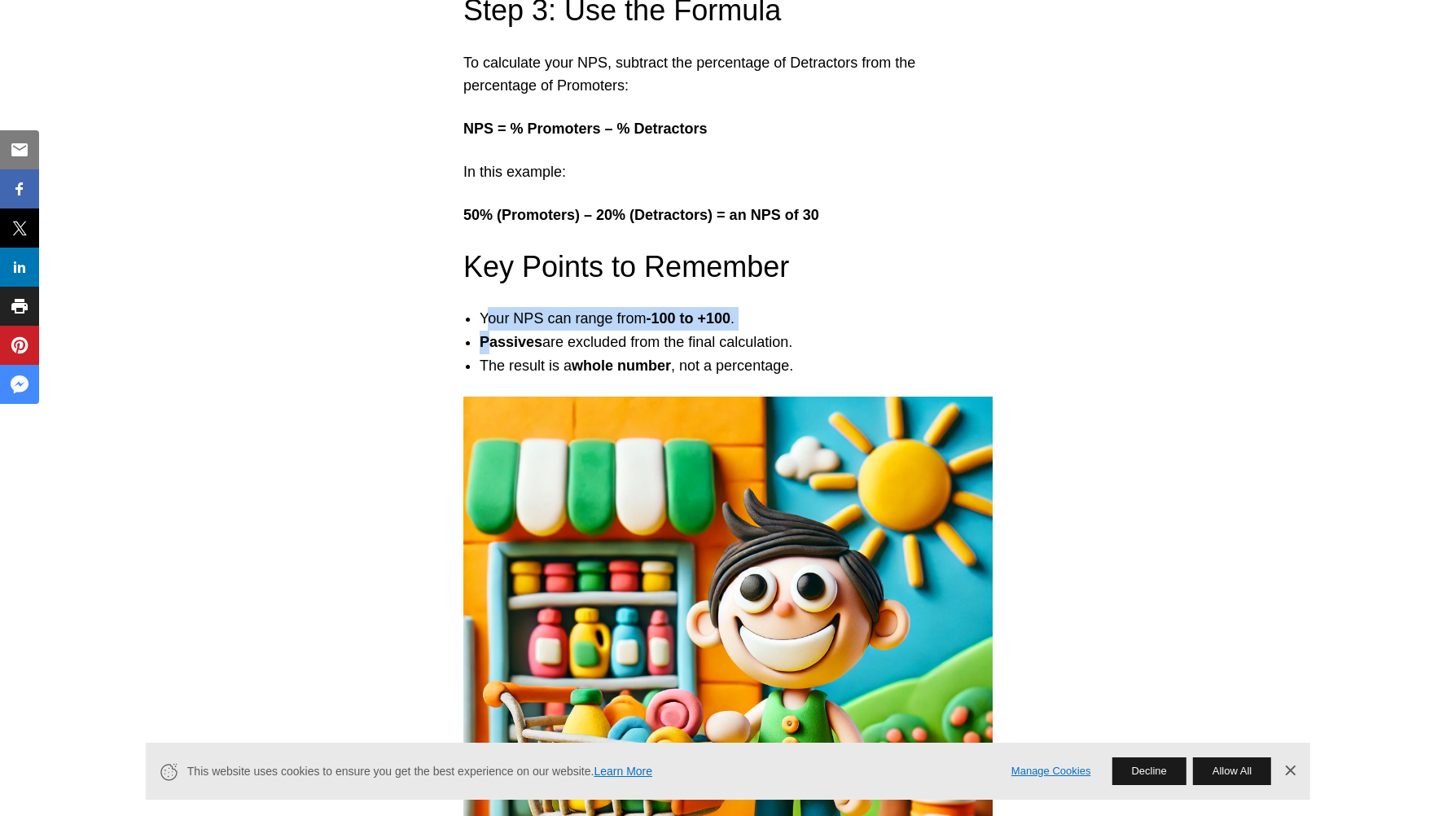
drag, startPoint x: 487, startPoint y: 315, endPoint x: 491, endPoint y: 333, distance: 18.4
click at [491, 333] on ul "Your NPS can range from -100 to +100 . Passives are excluded from the final cal…" at bounding box center [728, 342] width 562 height 70
click at [888, 331] on li "Passives are excluded from the final calculation." at bounding box center [744, 343] width 530 height 24
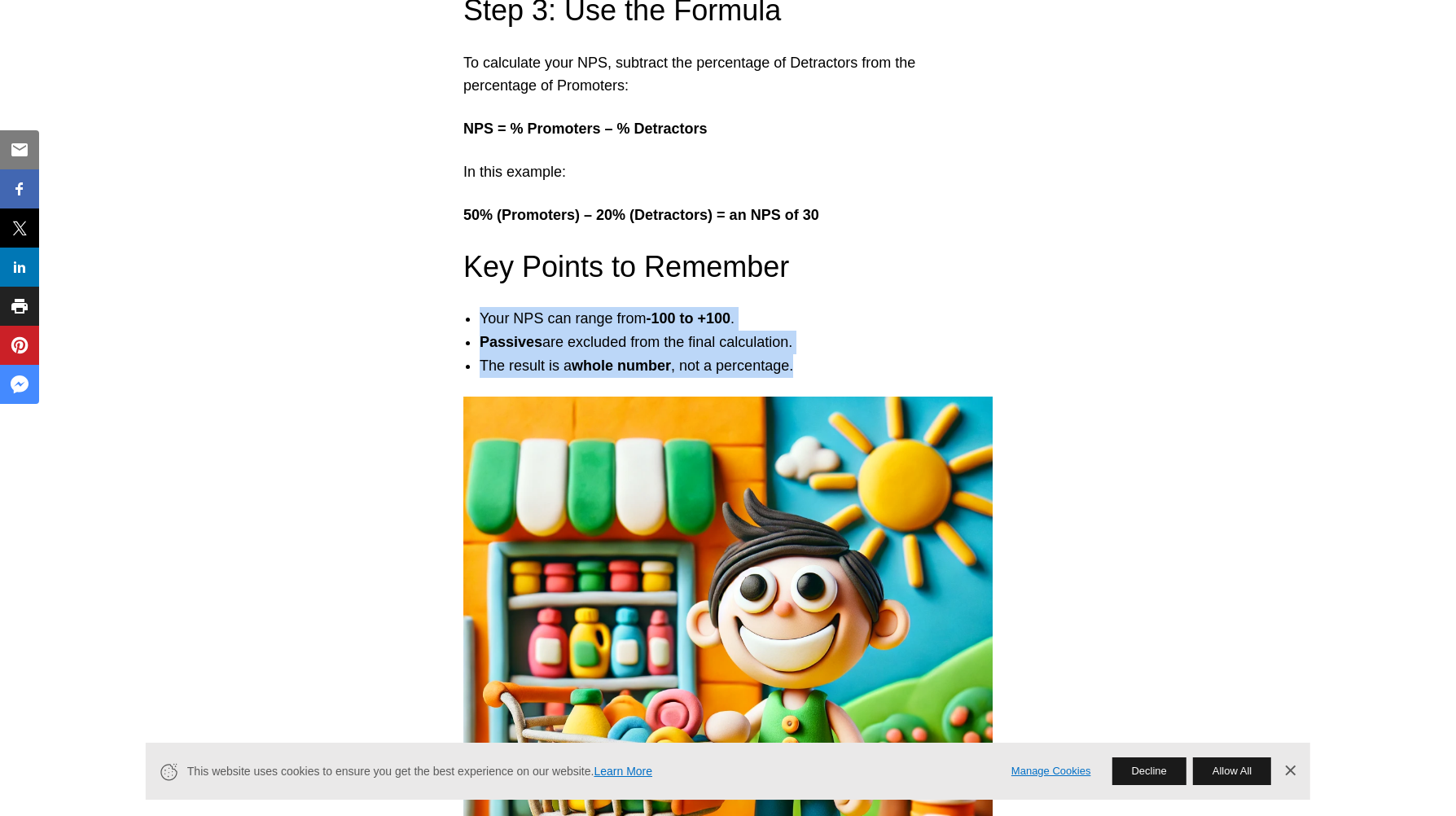
drag, startPoint x: 479, startPoint y: 314, endPoint x: 816, endPoint y: 367, distance: 341.1
click at [816, 367] on ul "Your NPS can range from -100 to +100 . Passives are excluded from the final cal…" at bounding box center [728, 342] width 562 height 70
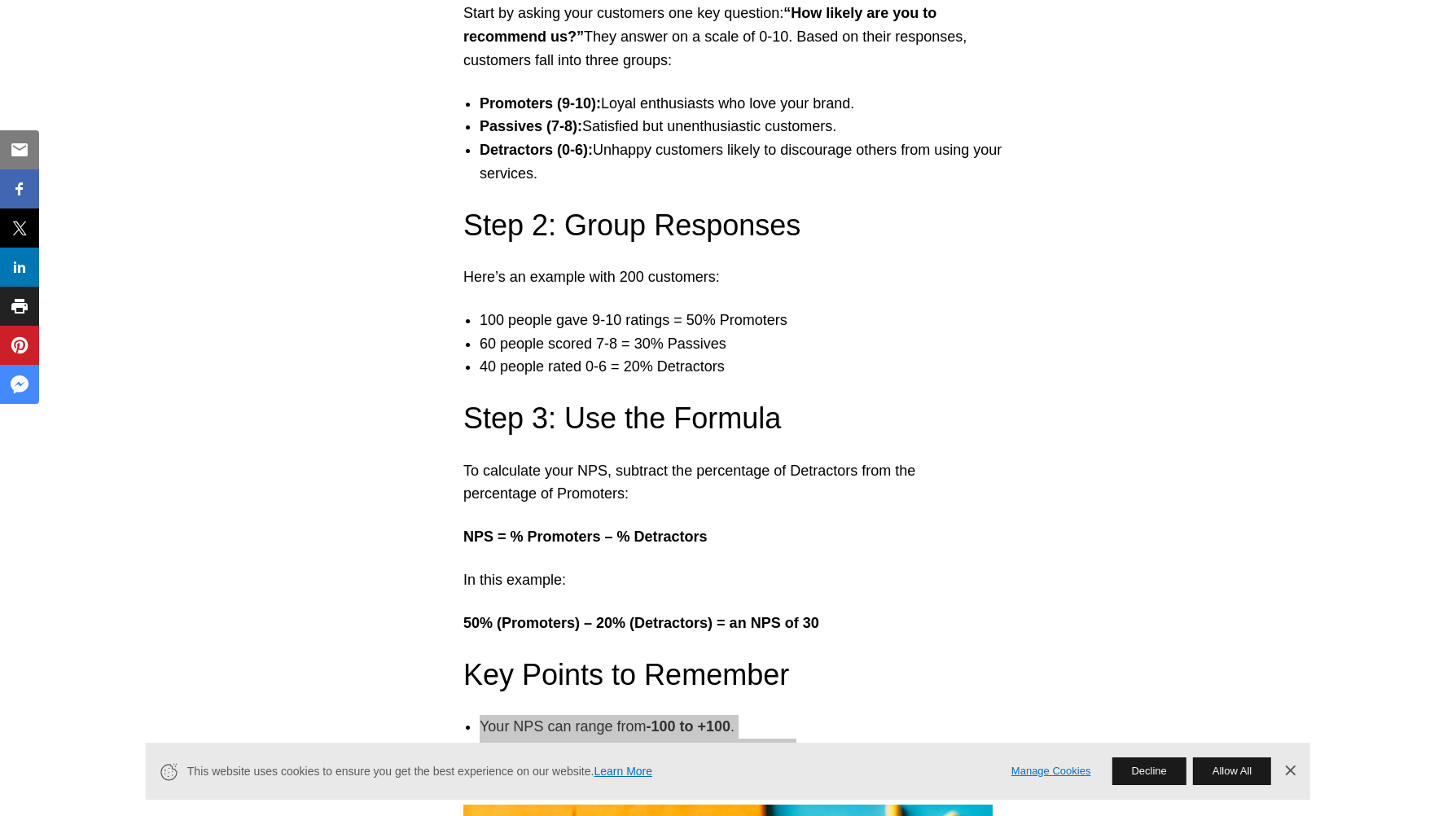
scroll to position [2483, 0]
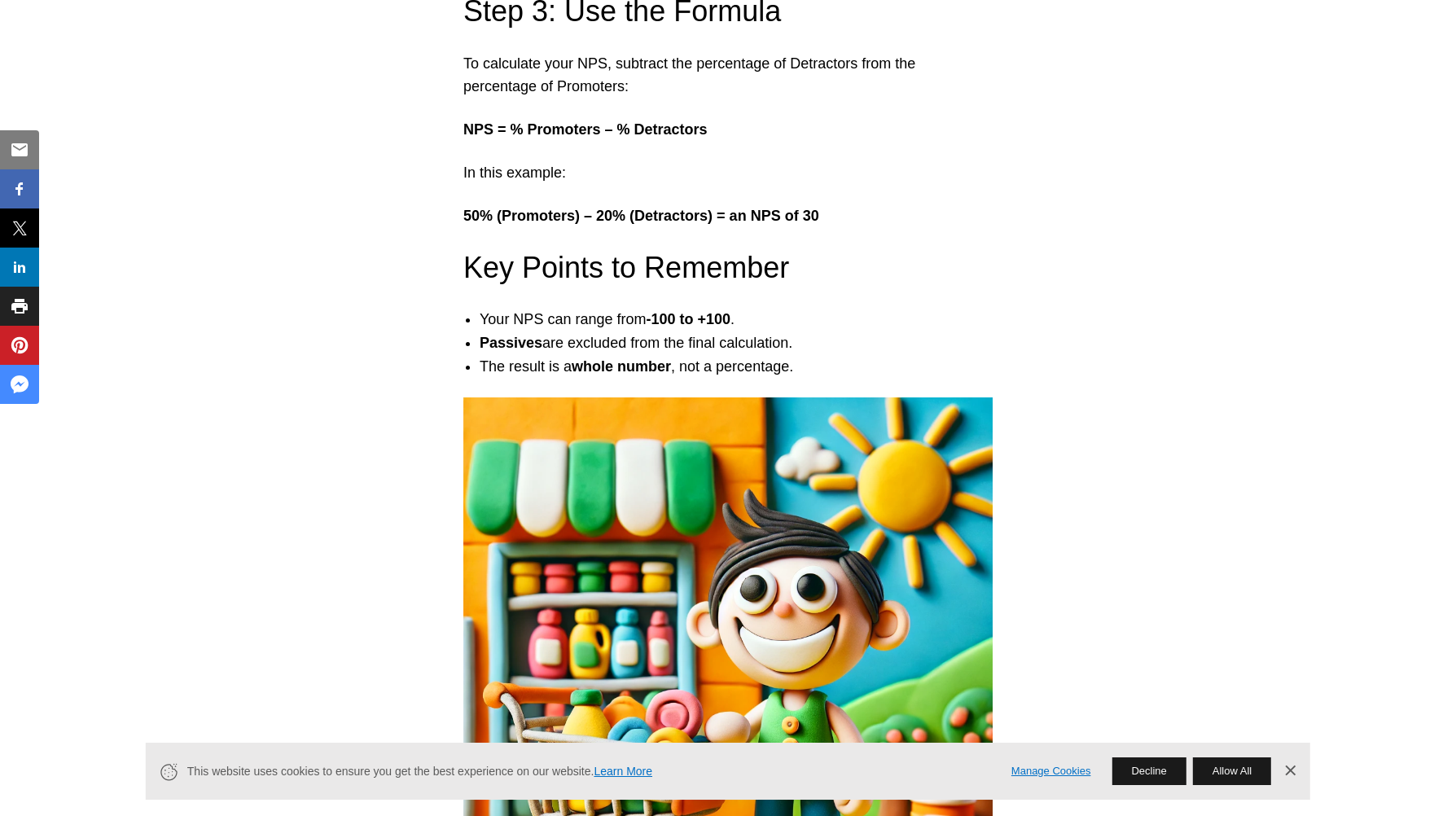
scroll to position [2891, 0]
